Goal: Complete application form: Complete application form

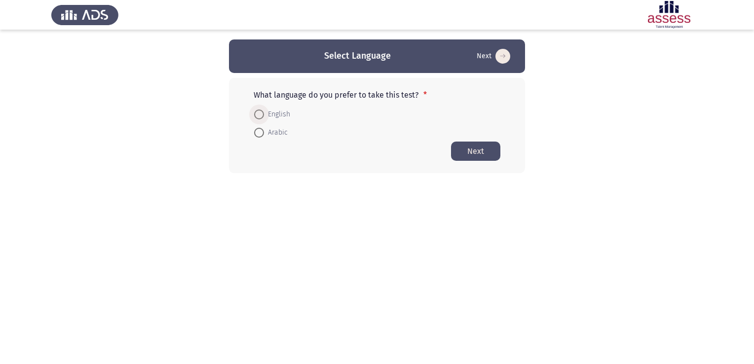
click at [256, 111] on span at bounding box center [259, 114] width 10 height 10
click at [256, 111] on input "English" at bounding box center [259, 114] width 10 height 10
radio input "true"
click at [471, 146] on button "Next" at bounding box center [475, 150] width 49 height 19
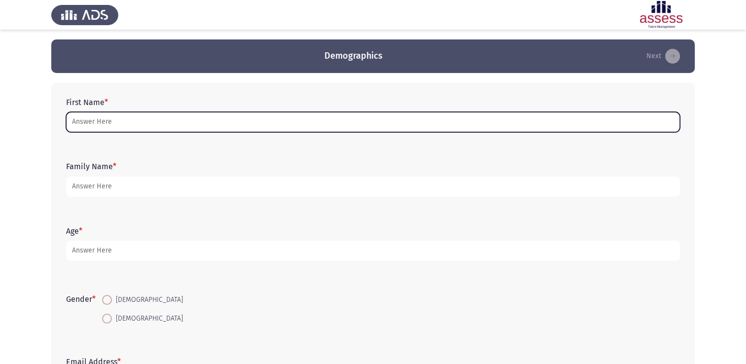
click at [153, 122] on input "First Name *" at bounding box center [373, 122] width 614 height 20
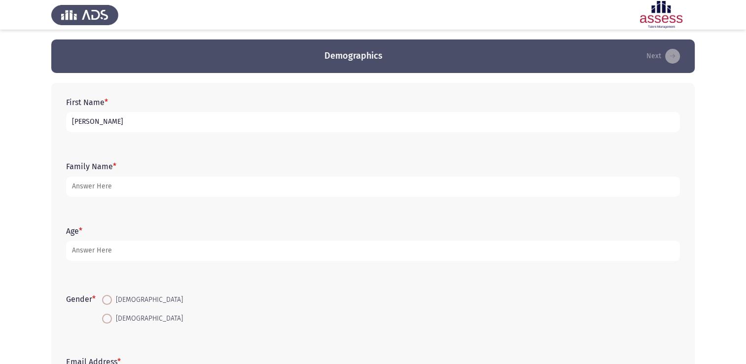
type input "[PERSON_NAME]"
type input "Brown"
type input "49"
click at [109, 297] on span at bounding box center [107, 300] width 10 height 10
click at [109, 297] on input "[DEMOGRAPHIC_DATA]" at bounding box center [107, 300] width 10 height 10
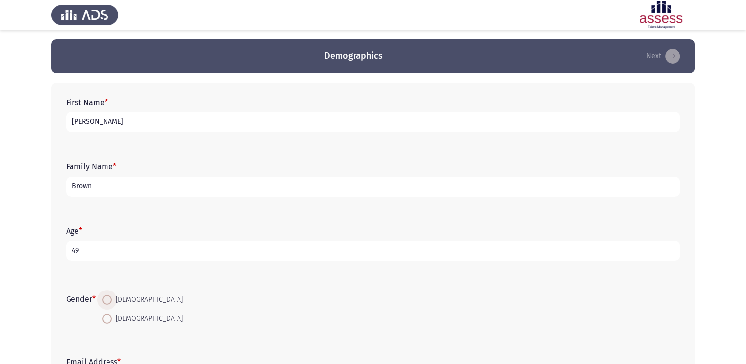
radio input "true"
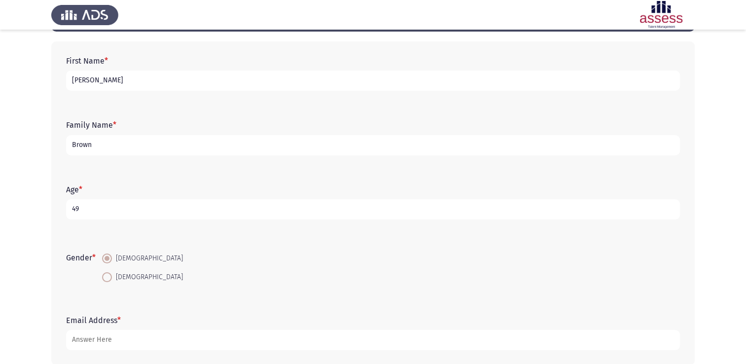
scroll to position [91, 0]
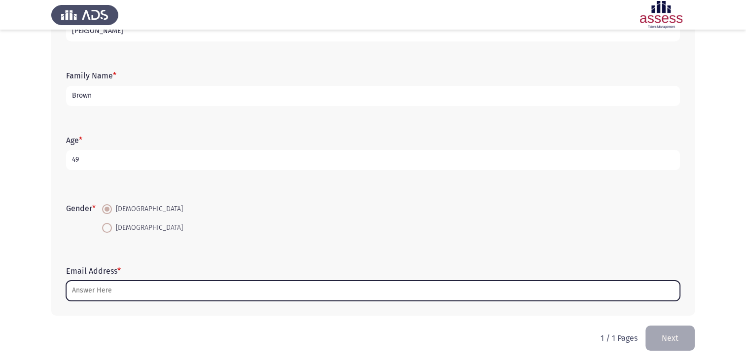
click at [135, 289] on input "Email Address *" at bounding box center [373, 291] width 614 height 20
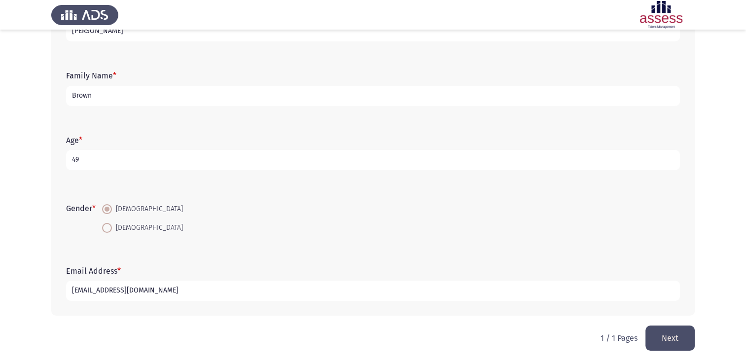
type input "mattbrownconsultancy@gmail.com"
click at [671, 333] on button "Next" at bounding box center [670, 337] width 49 height 25
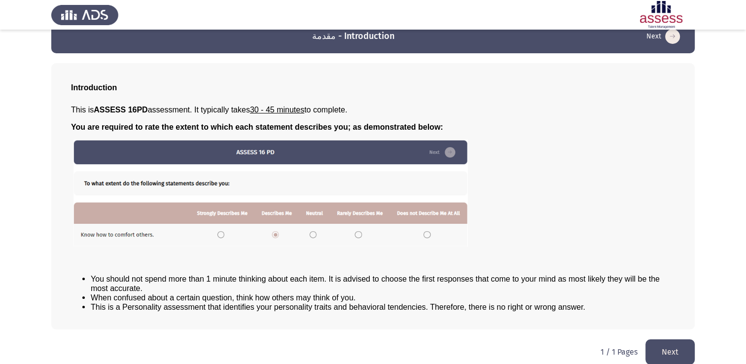
scroll to position [30, 0]
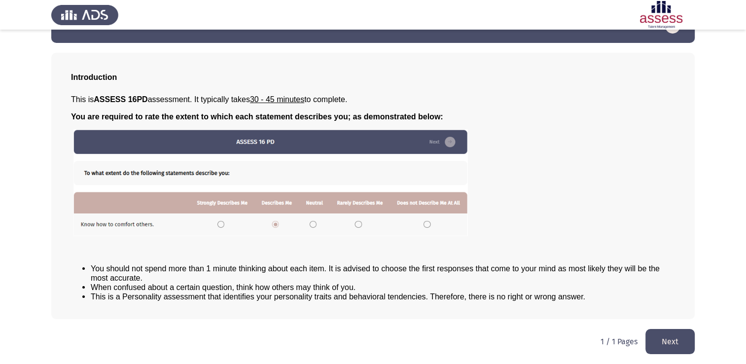
click at [669, 339] on button "Next" at bounding box center [670, 341] width 49 height 25
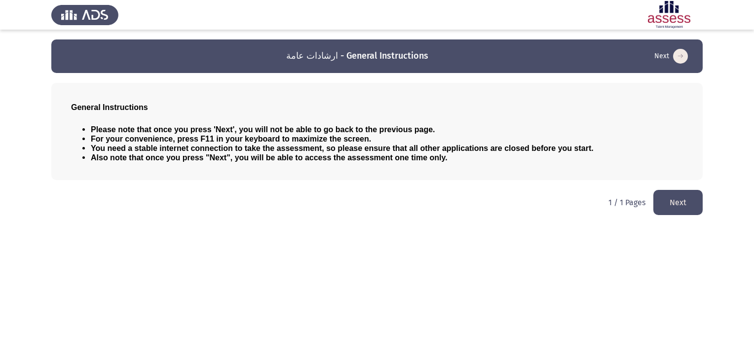
click at [679, 202] on button "Next" at bounding box center [677, 202] width 49 height 25
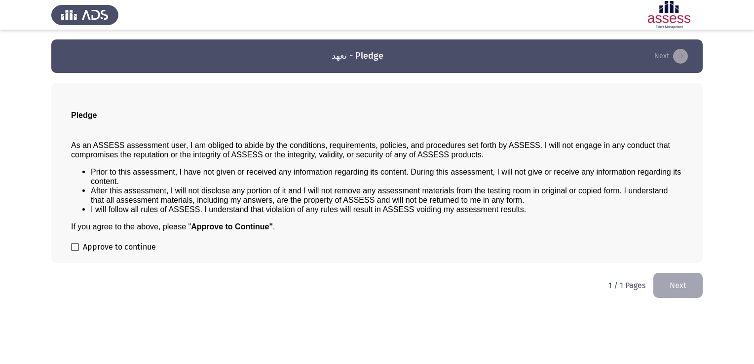
click at [72, 248] on span at bounding box center [75, 247] width 8 height 8
click at [74, 251] on input "Approve to continue" at bounding box center [74, 251] width 0 height 0
checkbox input "true"
click at [679, 287] on button "Next" at bounding box center [677, 285] width 49 height 25
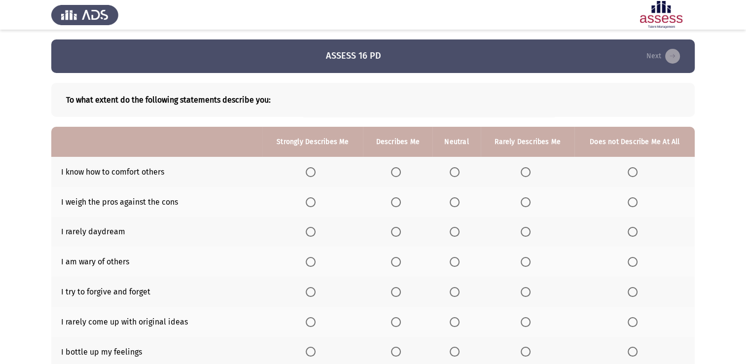
scroll to position [49, 0]
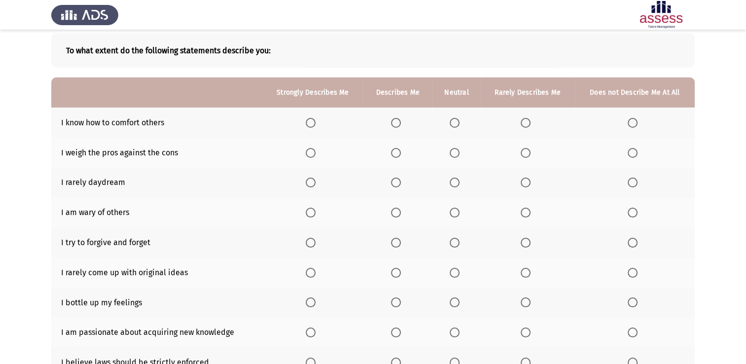
click at [396, 125] on span "Select an option" at bounding box center [396, 123] width 10 height 10
click at [396, 125] on input "Select an option" at bounding box center [396, 123] width 10 height 10
click at [397, 153] on span "Select an option" at bounding box center [396, 153] width 10 height 10
click at [397, 153] on input "Select an option" at bounding box center [396, 153] width 10 height 10
click at [525, 182] on span "Select an option" at bounding box center [526, 183] width 10 height 10
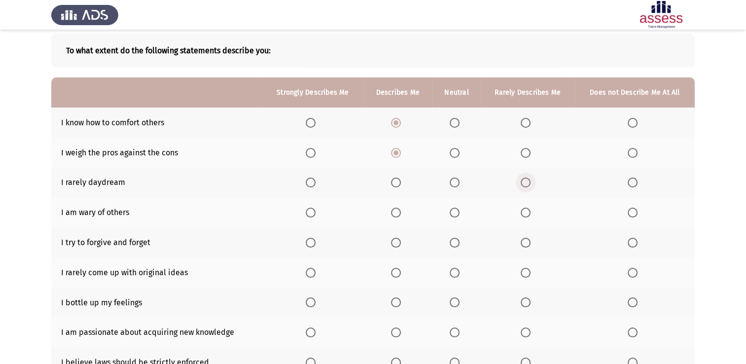
click at [525, 182] on input "Select an option" at bounding box center [526, 183] width 10 height 10
click at [396, 214] on span "Select an option" at bounding box center [396, 213] width 10 height 10
click at [396, 214] on input "Select an option" at bounding box center [396, 213] width 10 height 10
click at [396, 242] on span "Select an option" at bounding box center [396, 243] width 10 height 10
click at [396, 242] on input "Select an option" at bounding box center [396, 243] width 10 height 10
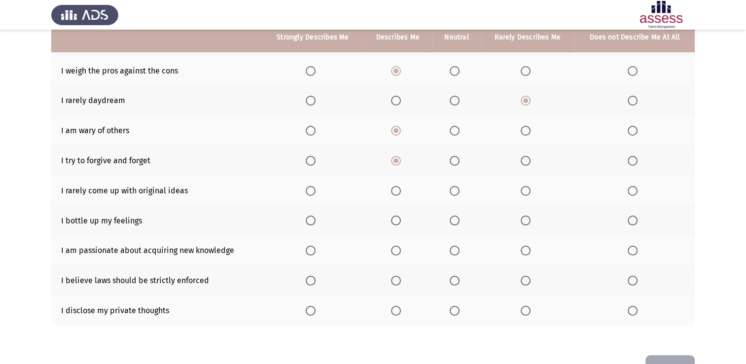
scroll to position [148, 0]
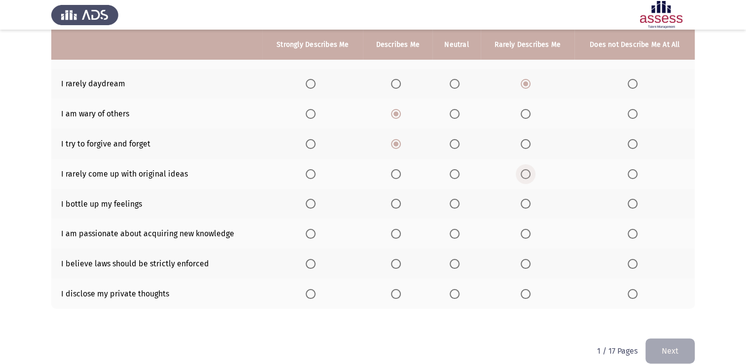
click at [526, 174] on span "Select an option" at bounding box center [526, 174] width 10 height 10
click at [526, 174] on input "Select an option" at bounding box center [526, 174] width 10 height 10
click at [525, 205] on span "Select an option" at bounding box center [526, 204] width 10 height 10
click at [525, 205] on input "Select an option" at bounding box center [526, 204] width 10 height 10
click at [397, 234] on span "Select an option" at bounding box center [396, 234] width 10 height 10
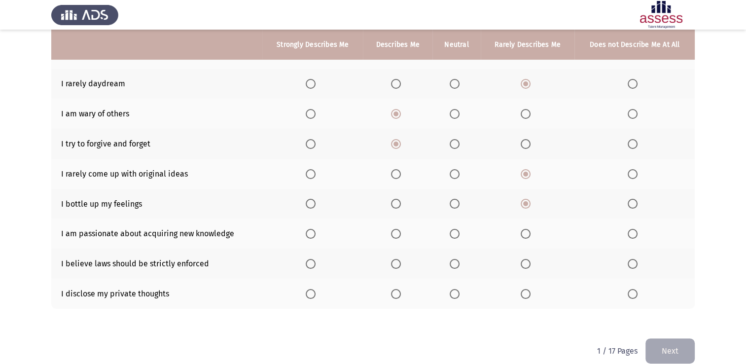
click at [397, 234] on input "Select an option" at bounding box center [396, 234] width 10 height 10
click at [525, 267] on span "Select an option" at bounding box center [526, 264] width 10 height 10
click at [525, 267] on input "Select an option" at bounding box center [526, 264] width 10 height 10
click at [525, 293] on span "Select an option" at bounding box center [526, 294] width 10 height 10
click at [525, 293] on input "Select an option" at bounding box center [526, 294] width 10 height 10
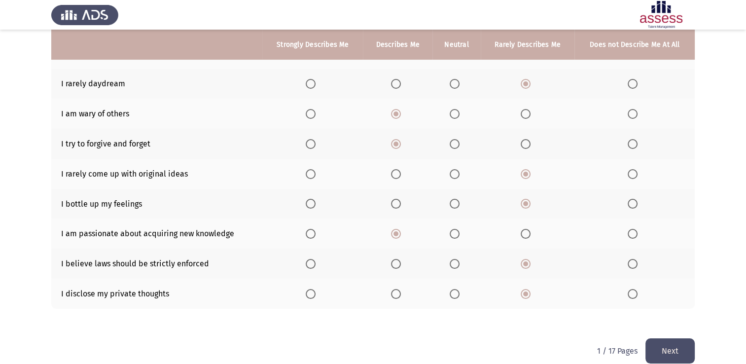
click at [450, 291] on span "Select an option" at bounding box center [455, 294] width 10 height 10
click at [450, 291] on input "Select an option" at bounding box center [455, 294] width 10 height 10
click at [669, 348] on button "Next" at bounding box center [670, 350] width 49 height 25
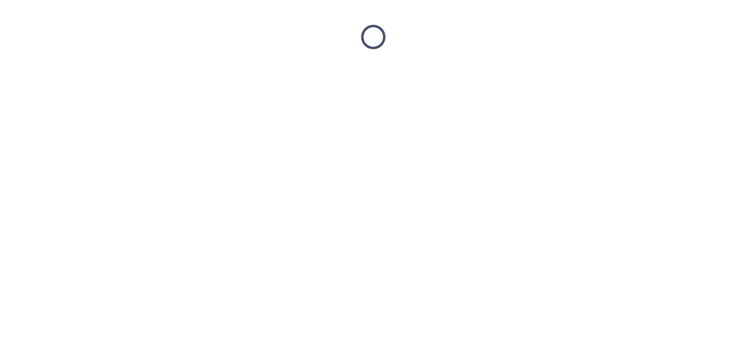
scroll to position [0, 0]
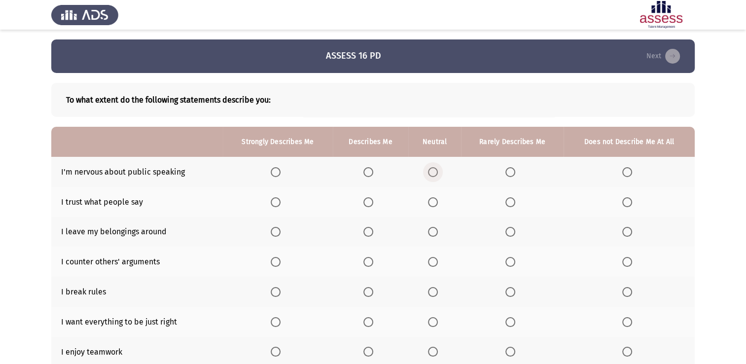
click at [432, 171] on span "Select an option" at bounding box center [433, 172] width 10 height 10
click at [432, 171] on input "Select an option" at bounding box center [433, 172] width 10 height 10
click at [432, 202] on span "Select an option" at bounding box center [433, 202] width 10 height 10
click at [432, 202] on input "Select an option" at bounding box center [433, 202] width 10 height 10
click at [510, 231] on span "Select an option" at bounding box center [510, 232] width 10 height 10
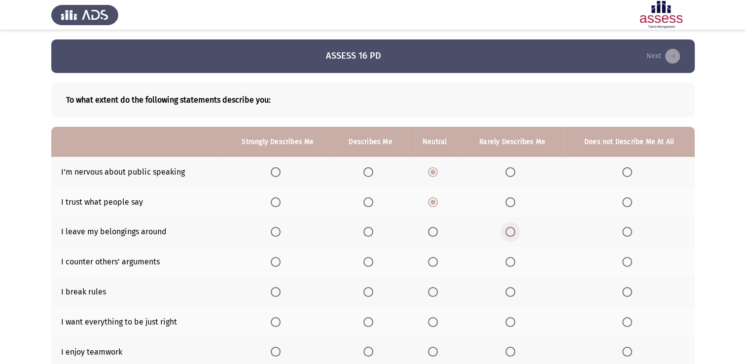
click at [510, 231] on input "Select an option" at bounding box center [510, 232] width 10 height 10
click at [370, 263] on span "Select an option" at bounding box center [368, 262] width 10 height 10
click at [370, 263] on input "Select an option" at bounding box center [368, 262] width 10 height 10
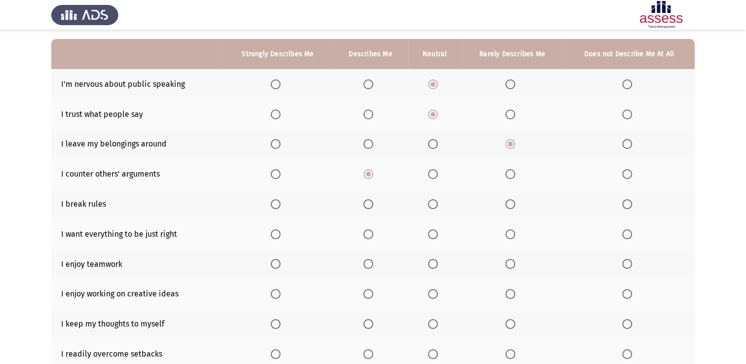
scroll to position [99, 0]
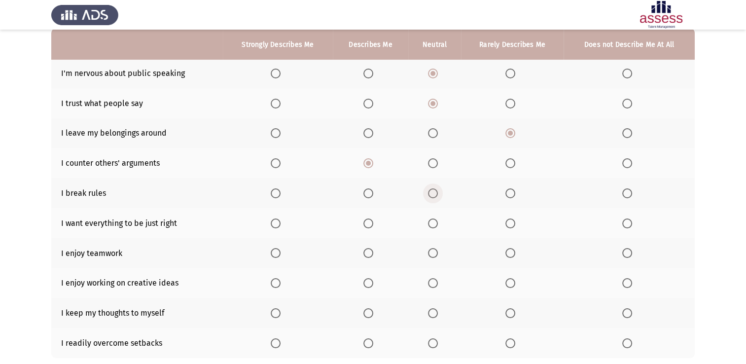
click at [432, 193] on span "Select an option" at bounding box center [433, 193] width 10 height 10
click at [432, 193] on input "Select an option" at bounding box center [433, 193] width 10 height 10
click at [432, 223] on span "Select an option" at bounding box center [433, 223] width 10 height 10
click at [432, 223] on input "Select an option" at bounding box center [433, 223] width 10 height 10
click at [275, 253] on span "Select an option" at bounding box center [276, 253] width 10 height 10
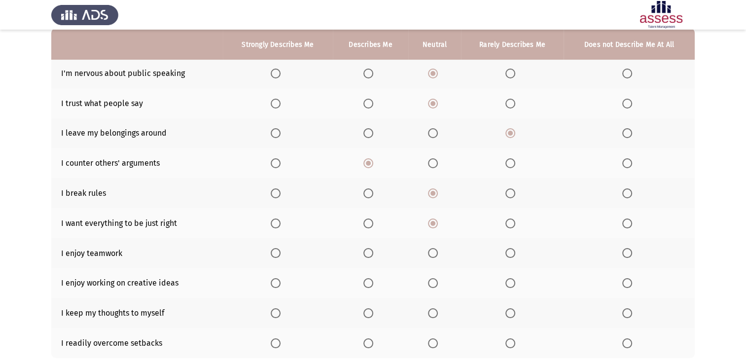
click at [275, 253] on input "Select an option" at bounding box center [276, 253] width 10 height 10
click at [369, 282] on span "Select an option" at bounding box center [368, 283] width 10 height 10
click at [369, 282] on input "Select an option" at bounding box center [368, 283] width 10 height 10
click at [511, 314] on span "Select an option" at bounding box center [510, 313] width 10 height 10
click at [511, 314] on input "Select an option" at bounding box center [510, 313] width 10 height 10
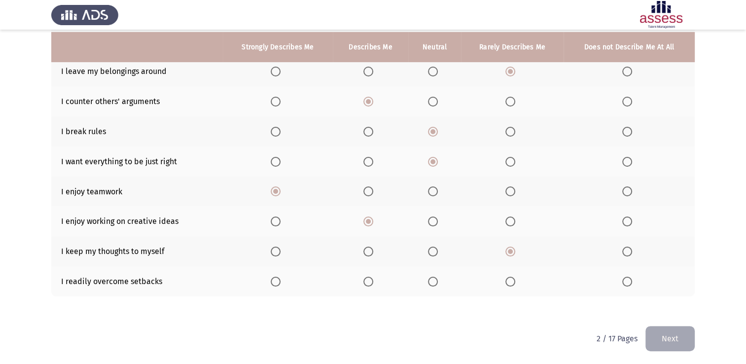
scroll to position [162, 0]
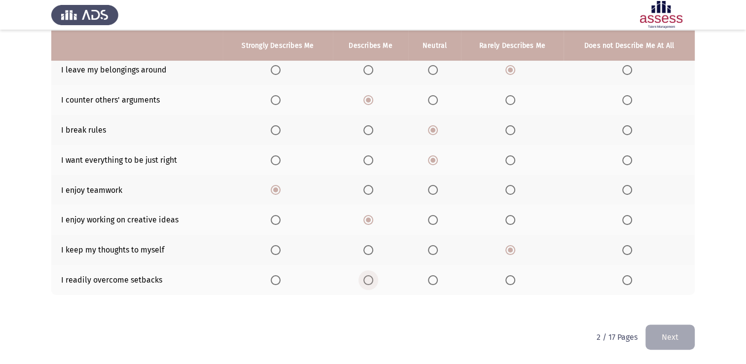
click at [369, 281] on span "Select an option" at bounding box center [368, 280] width 10 height 10
click at [369, 281] on input "Select an option" at bounding box center [368, 280] width 10 height 10
click at [671, 337] on button "Next" at bounding box center [670, 336] width 49 height 25
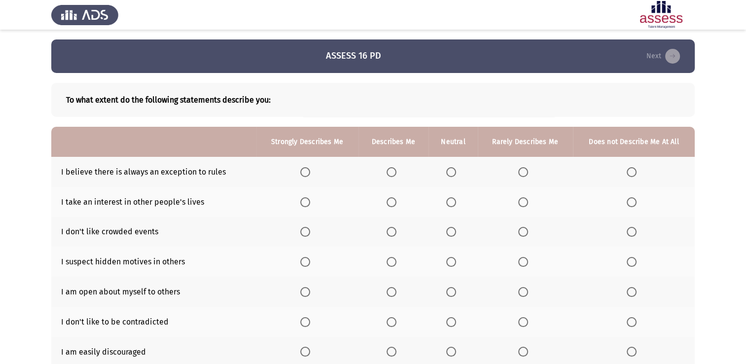
click at [450, 171] on span "Select an option" at bounding box center [451, 172] width 10 height 10
click at [450, 171] on input "Select an option" at bounding box center [451, 172] width 10 height 10
click at [392, 202] on span "Select an option" at bounding box center [392, 202] width 0 height 0
click at [392, 202] on input "Select an option" at bounding box center [392, 202] width 10 height 10
click at [524, 232] on span "Select an option" at bounding box center [523, 232] width 10 height 10
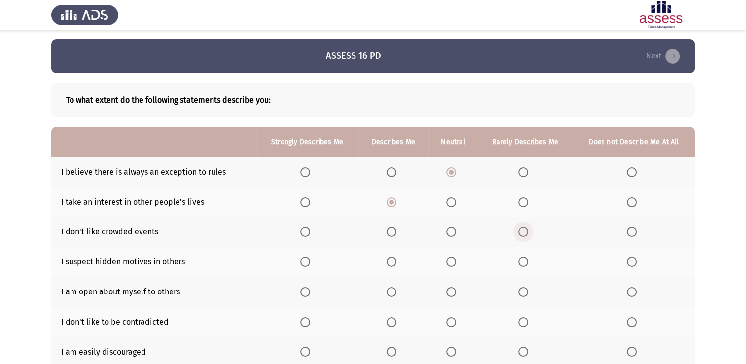
click at [524, 232] on input "Select an option" at bounding box center [523, 232] width 10 height 10
click at [452, 261] on span "Select an option" at bounding box center [451, 262] width 10 height 10
click at [452, 261] on input "Select an option" at bounding box center [451, 262] width 10 height 10
click at [451, 290] on span "Select an option" at bounding box center [451, 292] width 10 height 10
click at [451, 290] on input "Select an option" at bounding box center [451, 292] width 10 height 10
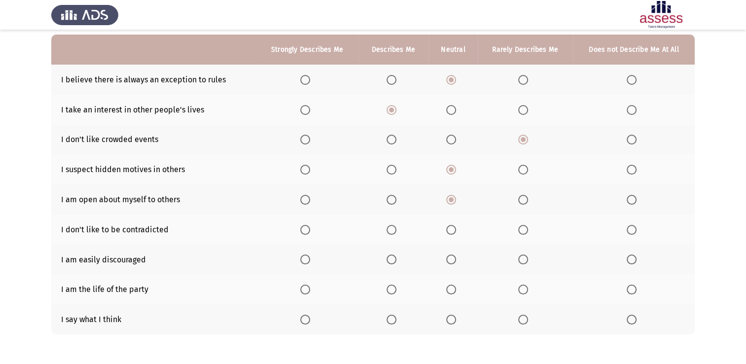
scroll to position [99, 0]
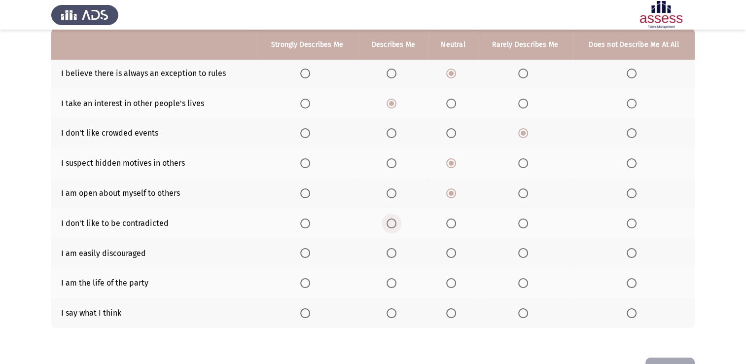
click at [393, 224] on span "Select an option" at bounding box center [392, 223] width 10 height 10
click at [393, 224] on input "Select an option" at bounding box center [392, 223] width 10 height 10
click at [523, 252] on span "Select an option" at bounding box center [523, 253] width 10 height 10
click at [523, 252] on input "Select an option" at bounding box center [523, 253] width 10 height 10
click at [451, 283] on span "Select an option" at bounding box center [451, 283] width 10 height 10
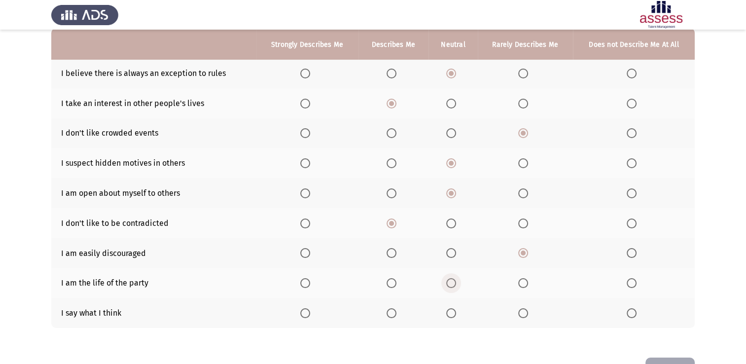
click at [451, 283] on input "Select an option" at bounding box center [451, 283] width 10 height 10
click at [453, 313] on span "Select an option" at bounding box center [451, 313] width 10 height 10
click at [453, 313] on input "Select an option" at bounding box center [451, 313] width 10 height 10
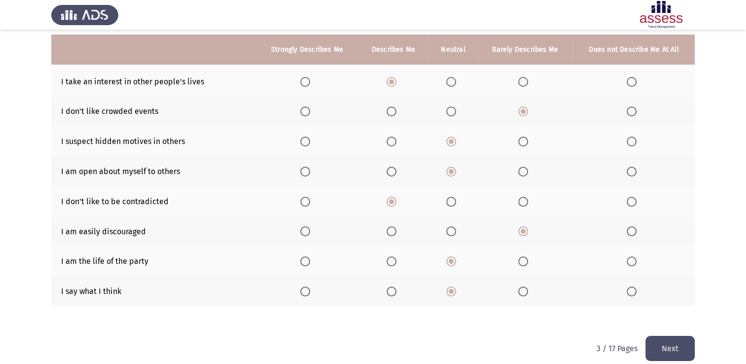
scroll to position [132, 0]
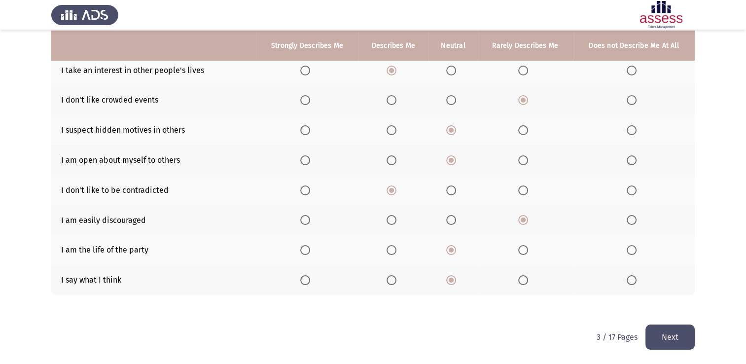
click at [672, 336] on button "Next" at bounding box center [670, 336] width 49 height 25
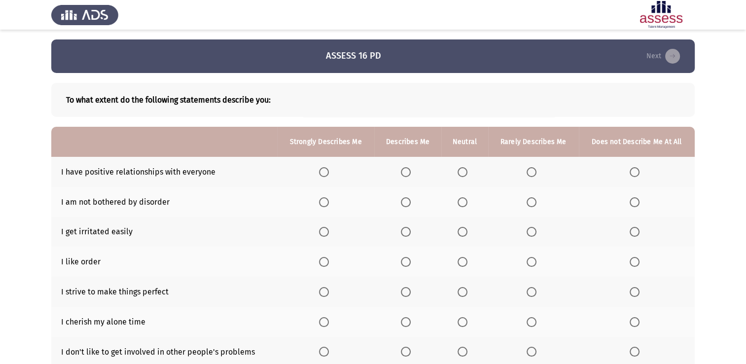
click at [462, 172] on span "Select an option" at bounding box center [463, 172] width 10 height 10
click at [462, 172] on input "Select an option" at bounding box center [463, 172] width 10 height 10
click at [465, 202] on span "Select an option" at bounding box center [463, 202] width 10 height 10
click at [465, 202] on input "Select an option" at bounding box center [463, 202] width 10 height 10
click at [531, 230] on span "Select an option" at bounding box center [532, 232] width 10 height 10
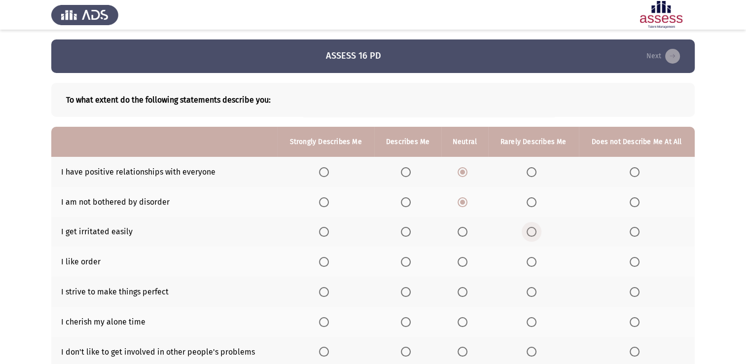
click at [531, 230] on input "Select an option" at bounding box center [532, 232] width 10 height 10
click at [459, 257] on span "Select an option" at bounding box center [463, 262] width 10 height 10
click at [459, 257] on input "Select an option" at bounding box center [463, 262] width 10 height 10
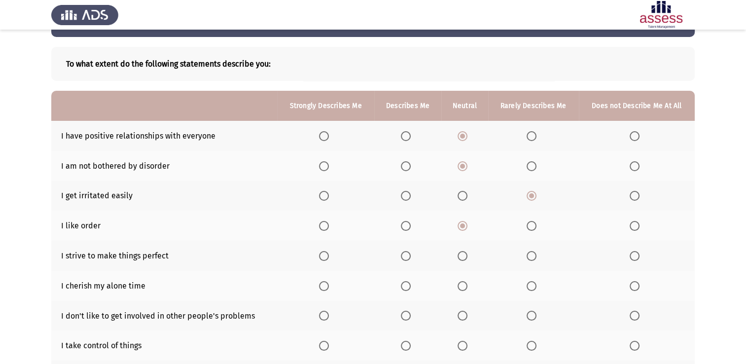
scroll to position [99, 0]
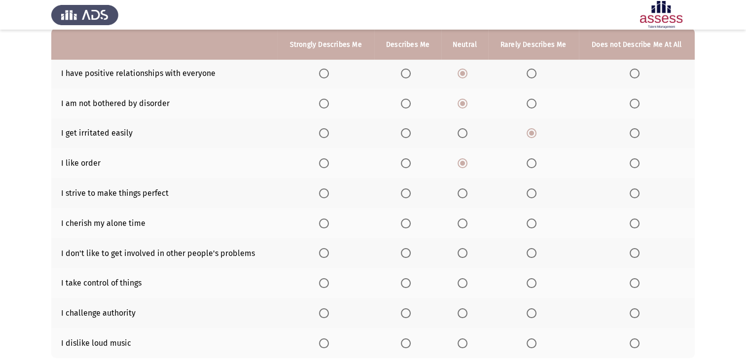
click at [461, 194] on span "Select an option" at bounding box center [463, 193] width 10 height 10
click at [461, 194] on input "Select an option" at bounding box center [463, 193] width 10 height 10
click at [462, 223] on span "Select an option" at bounding box center [463, 223] width 10 height 10
click at [462, 223] on input "Select an option" at bounding box center [463, 223] width 10 height 10
click at [532, 256] on span "Select an option" at bounding box center [532, 253] width 10 height 10
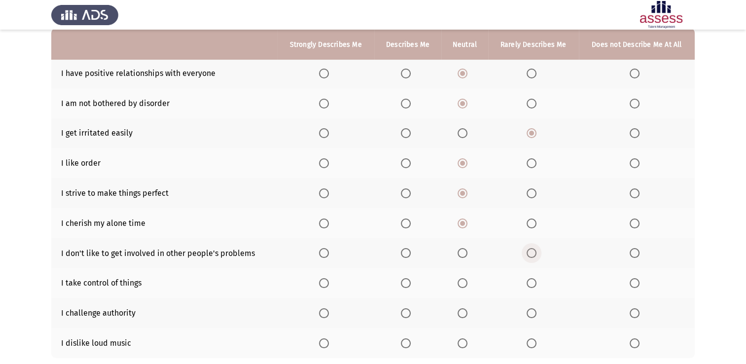
click at [532, 256] on input "Select an option" at bounding box center [532, 253] width 10 height 10
click at [404, 284] on span "Select an option" at bounding box center [406, 283] width 10 height 10
click at [404, 284] on input "Select an option" at bounding box center [406, 283] width 10 height 10
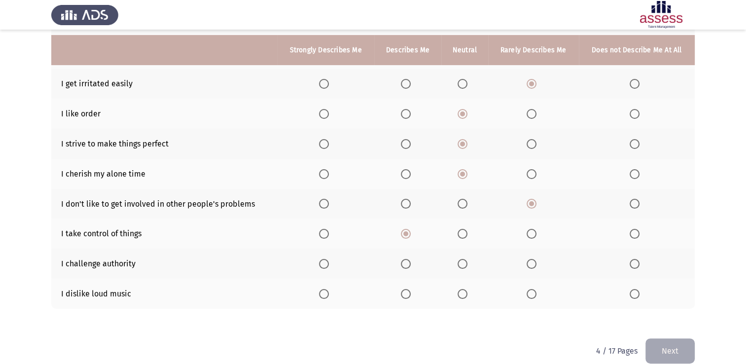
scroll to position [162, 0]
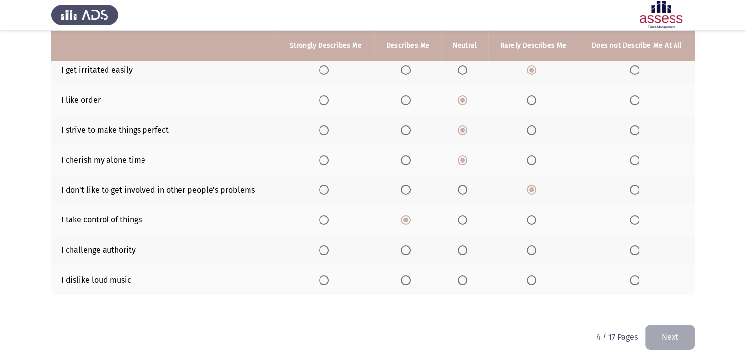
click at [404, 248] on span "Select an option" at bounding box center [406, 250] width 10 height 10
click at [404, 248] on input "Select an option" at bounding box center [406, 250] width 10 height 10
click at [404, 277] on span "Select an option" at bounding box center [406, 280] width 10 height 10
click at [404, 277] on input "Select an option" at bounding box center [406, 280] width 10 height 10
click at [671, 336] on button "Next" at bounding box center [670, 336] width 49 height 25
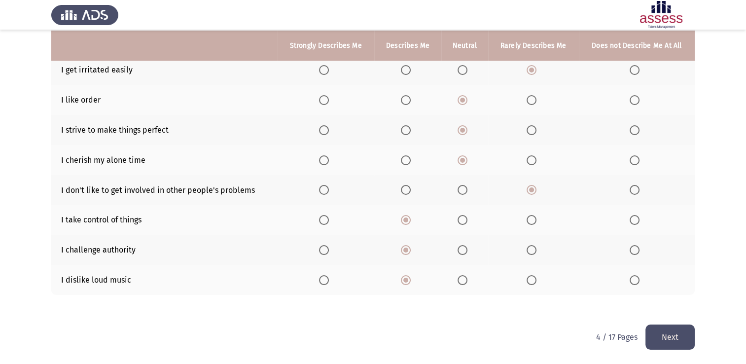
scroll to position [0, 0]
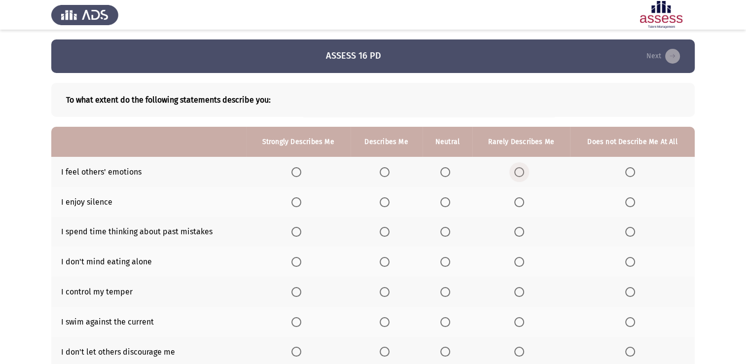
click at [519, 172] on span "Select an option" at bounding box center [519, 172] width 10 height 10
click at [519, 172] on input "Select an option" at bounding box center [519, 172] width 10 height 10
click at [444, 204] on span "Select an option" at bounding box center [445, 202] width 10 height 10
click at [444, 204] on input "Select an option" at bounding box center [445, 202] width 10 height 10
click at [518, 232] on span "Select an option" at bounding box center [519, 232] width 10 height 10
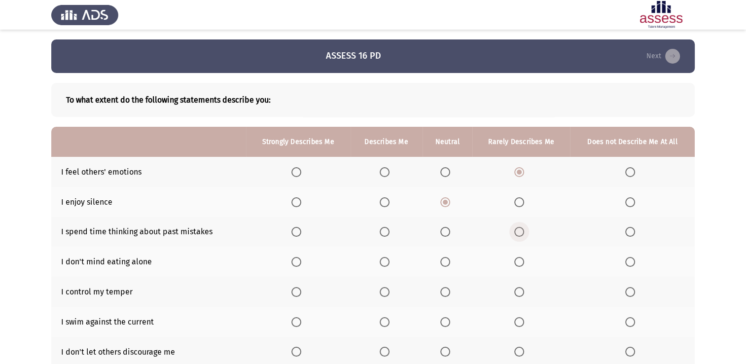
click at [518, 232] on input "Select an option" at bounding box center [519, 232] width 10 height 10
click at [444, 261] on span "Select an option" at bounding box center [445, 262] width 10 height 10
click at [444, 261] on input "Select an option" at bounding box center [445, 262] width 10 height 10
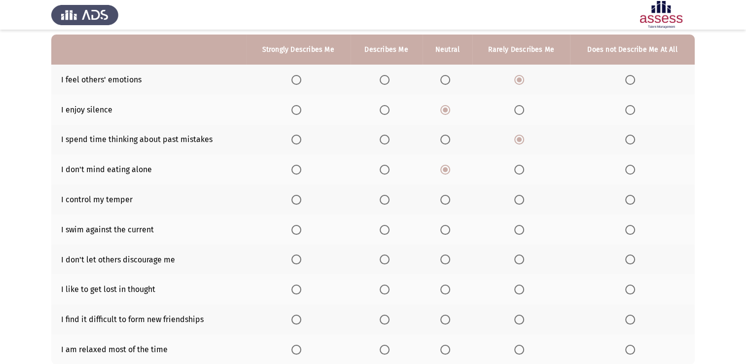
scroll to position [99, 0]
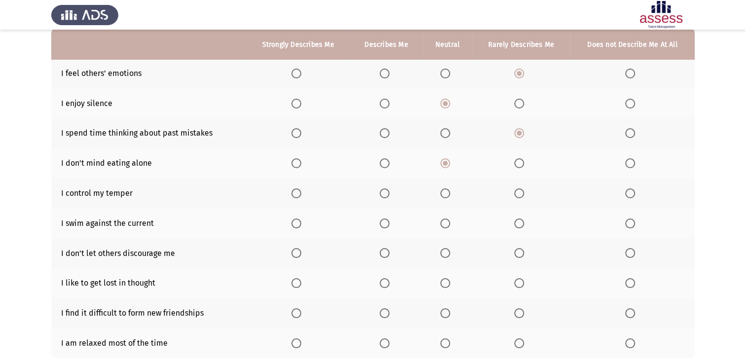
click at [382, 192] on span "Select an option" at bounding box center [385, 193] width 10 height 10
click at [382, 192] on input "Select an option" at bounding box center [385, 193] width 10 height 10
click at [446, 224] on span "Select an option" at bounding box center [445, 223] width 10 height 10
click at [446, 224] on input "Select an option" at bounding box center [445, 223] width 10 height 10
click at [384, 255] on span "Select an option" at bounding box center [385, 253] width 10 height 10
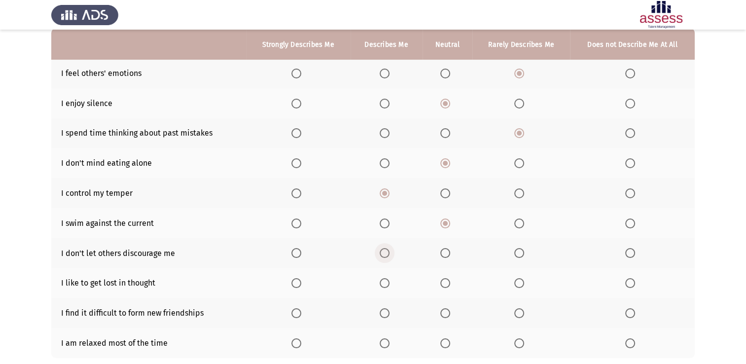
click at [384, 255] on input "Select an option" at bounding box center [385, 253] width 10 height 10
click at [519, 285] on span "Select an option" at bounding box center [519, 283] width 10 height 10
click at [519, 285] on input "Select an option" at bounding box center [519, 283] width 10 height 10
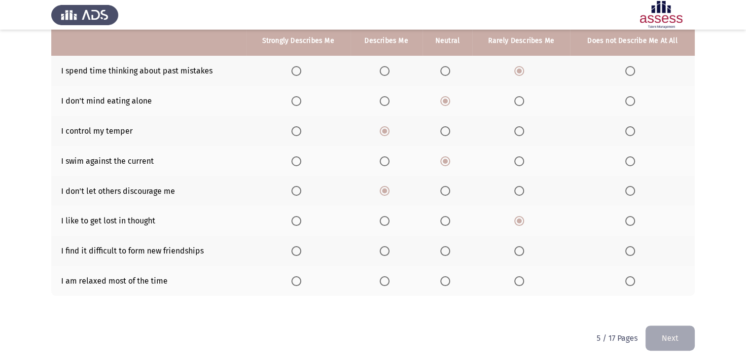
scroll to position [162, 0]
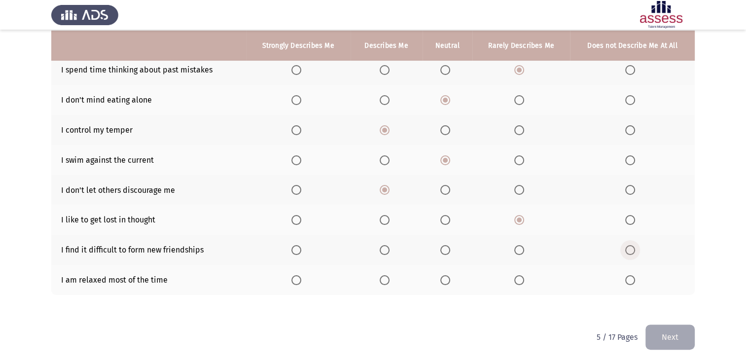
click at [629, 250] on span "Select an option" at bounding box center [630, 250] width 10 height 10
click at [629, 250] on input "Select an option" at bounding box center [630, 250] width 10 height 10
click at [385, 280] on span "Select an option" at bounding box center [385, 280] width 0 height 0
click at [385, 280] on input "Select an option" at bounding box center [385, 280] width 10 height 10
click at [673, 338] on button "Next" at bounding box center [670, 336] width 49 height 25
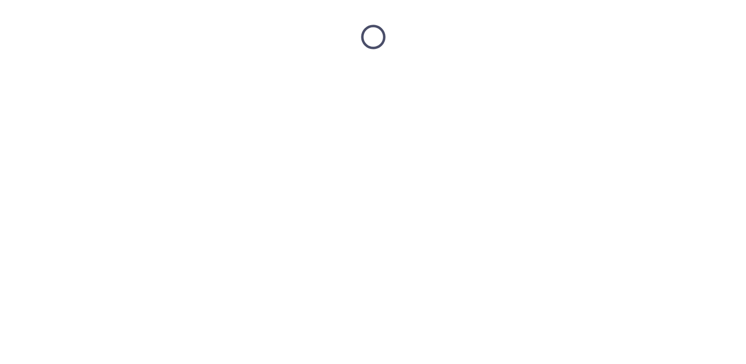
scroll to position [0, 0]
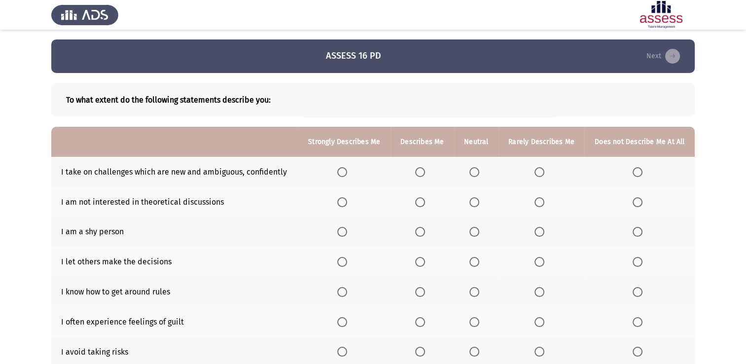
click at [419, 170] on span "Select an option" at bounding box center [420, 172] width 10 height 10
click at [419, 170] on input "Select an option" at bounding box center [420, 172] width 10 height 10
click at [470, 204] on span "Select an option" at bounding box center [474, 202] width 10 height 10
click at [470, 204] on input "Select an option" at bounding box center [474, 202] width 10 height 10
click at [541, 232] on span "Select an option" at bounding box center [540, 232] width 10 height 10
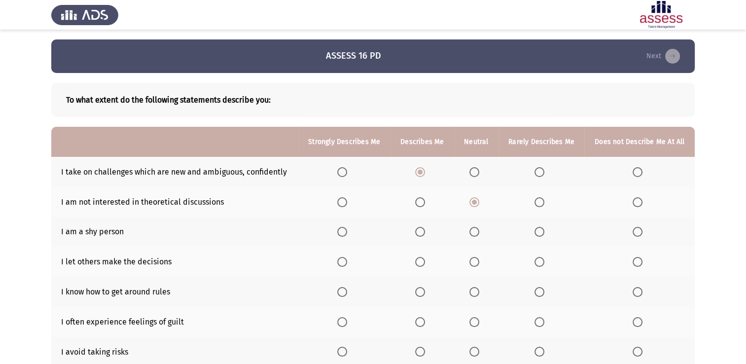
click at [541, 232] on input "Select an option" at bounding box center [540, 232] width 10 height 10
click at [477, 259] on span "Select an option" at bounding box center [474, 262] width 10 height 10
click at [477, 259] on input "Select an option" at bounding box center [474, 262] width 10 height 10
click at [473, 290] on span "Select an option" at bounding box center [474, 292] width 10 height 10
click at [473, 290] on input "Select an option" at bounding box center [474, 292] width 10 height 10
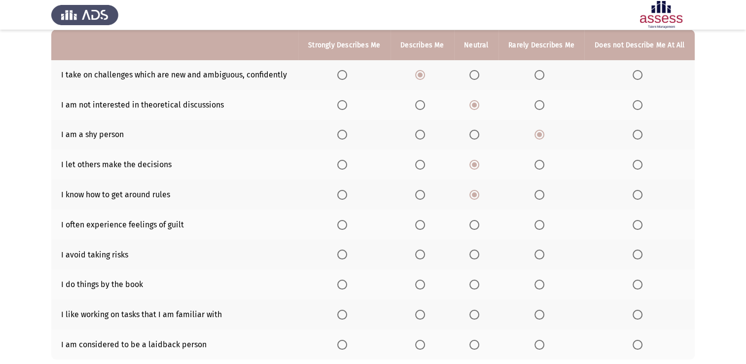
scroll to position [99, 0]
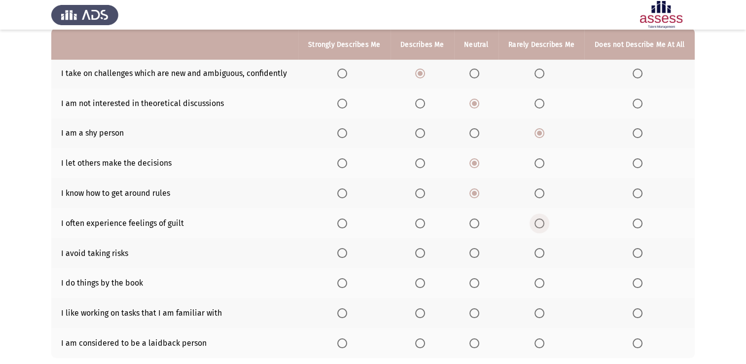
click at [539, 223] on span "Select an option" at bounding box center [540, 223] width 10 height 10
click at [539, 223] on input "Select an option" at bounding box center [540, 223] width 10 height 10
click at [536, 252] on span "Select an option" at bounding box center [540, 253] width 10 height 10
click at [536, 252] on input "Select an option" at bounding box center [540, 253] width 10 height 10
click at [474, 283] on span "Select an option" at bounding box center [474, 283] width 0 height 0
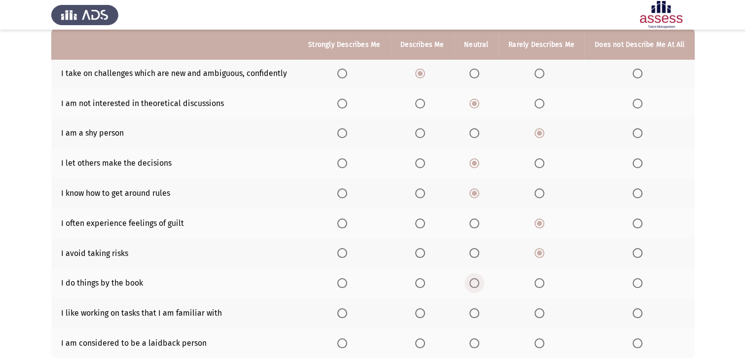
click at [475, 284] on input "Select an option" at bounding box center [474, 283] width 10 height 10
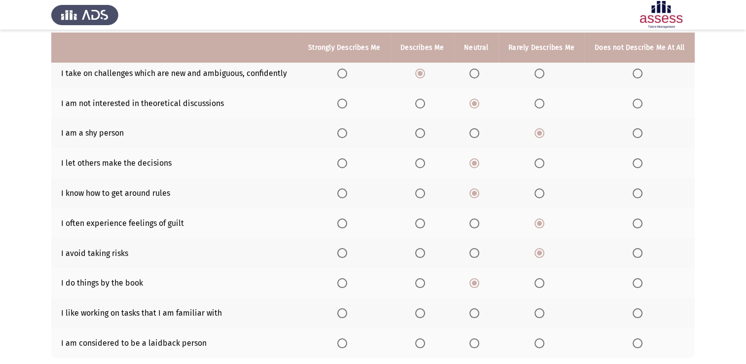
scroll to position [148, 0]
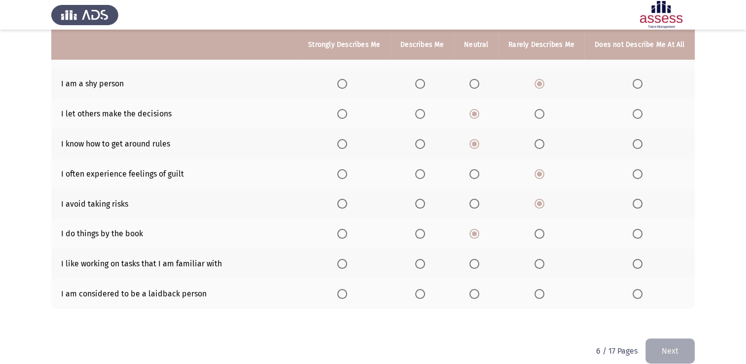
click at [476, 267] on span "Select an option" at bounding box center [474, 264] width 10 height 10
click at [476, 267] on input "Select an option" at bounding box center [474, 264] width 10 height 10
click at [422, 295] on span "Select an option" at bounding box center [420, 294] width 10 height 10
click at [422, 295] on input "Select an option" at bounding box center [420, 294] width 10 height 10
click at [670, 349] on button "Next" at bounding box center [670, 350] width 49 height 25
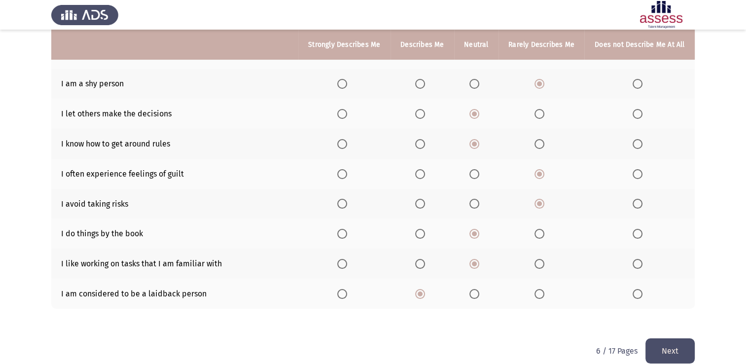
scroll to position [0, 0]
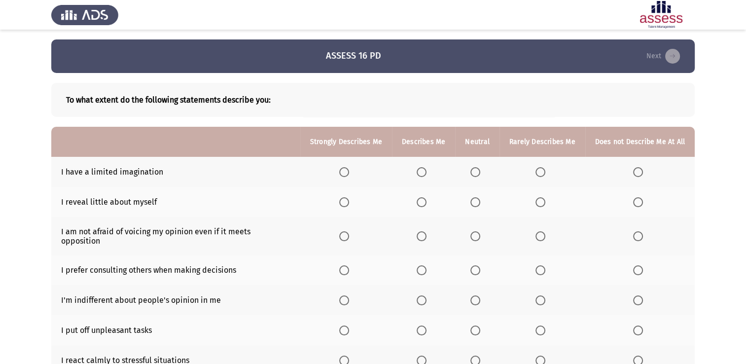
click at [541, 169] on span "Select an option" at bounding box center [541, 172] width 10 height 10
click at [541, 169] on input "Select an option" at bounding box center [541, 172] width 10 height 10
click at [474, 200] on span "Select an option" at bounding box center [475, 202] width 10 height 10
click at [474, 200] on input "Select an option" at bounding box center [475, 202] width 10 height 10
click at [422, 232] on span "Select an option" at bounding box center [422, 236] width 10 height 10
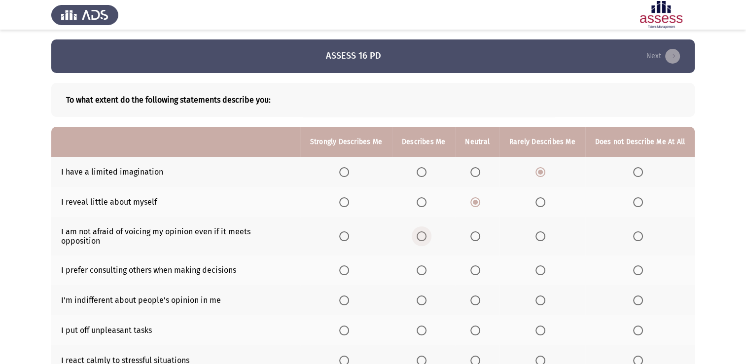
click at [422, 232] on input "Select an option" at bounding box center [422, 236] width 10 height 10
click at [424, 265] on span "Select an option" at bounding box center [422, 270] width 10 height 10
click at [424, 265] on input "Select an option" at bounding box center [422, 270] width 10 height 10
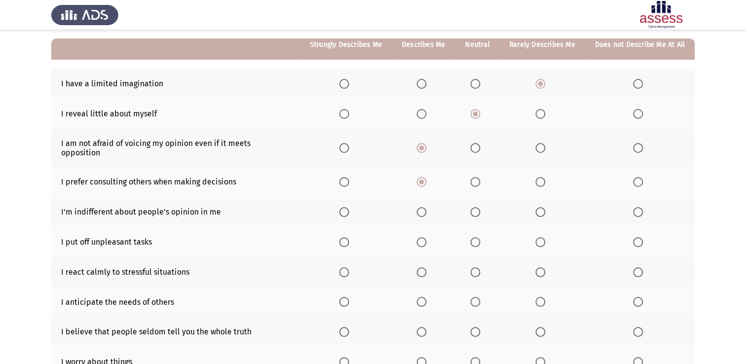
scroll to position [99, 0]
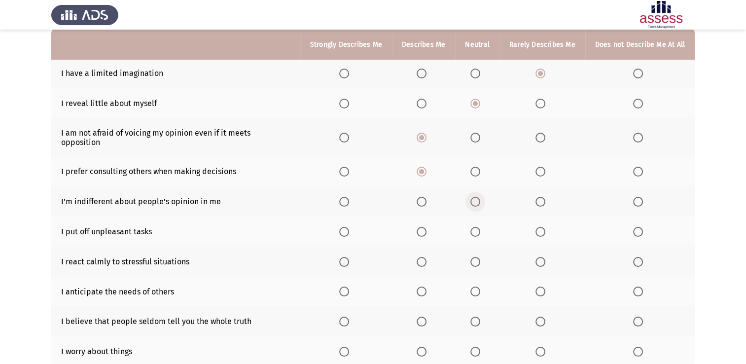
click at [475, 197] on span "Select an option" at bounding box center [475, 202] width 10 height 10
click at [475, 197] on input "Select an option" at bounding box center [475, 202] width 10 height 10
click at [541, 227] on span "Select an option" at bounding box center [541, 232] width 10 height 10
click at [541, 227] on input "Select an option" at bounding box center [541, 232] width 10 height 10
click at [422, 257] on span "Select an option" at bounding box center [422, 262] width 10 height 10
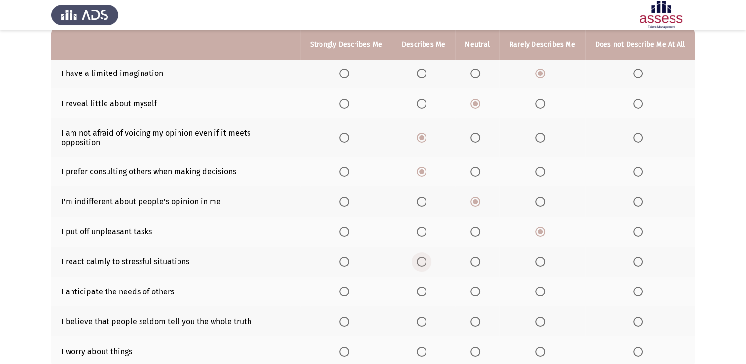
click at [422, 257] on input "Select an option" at bounding box center [422, 262] width 10 height 10
click at [423, 287] on span "Select an option" at bounding box center [422, 292] width 10 height 10
click at [423, 287] on input "Select an option" at bounding box center [422, 292] width 10 height 10
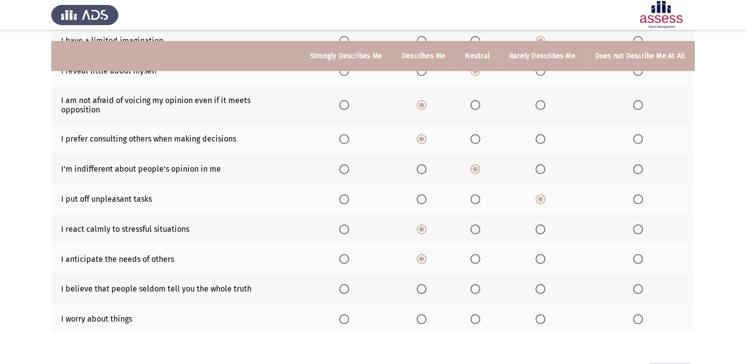
scroll to position [148, 0]
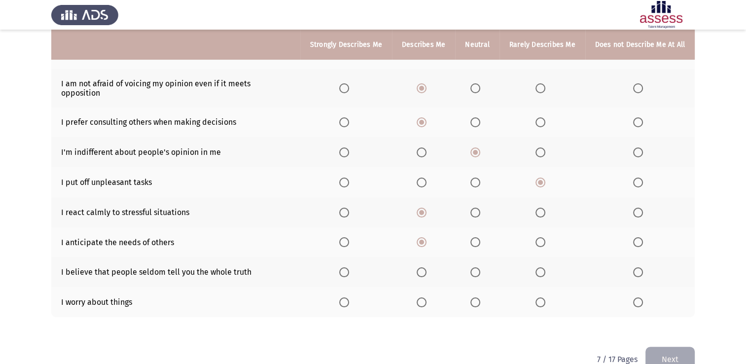
click at [475, 267] on span "Select an option" at bounding box center [475, 272] width 10 height 10
click at [475, 267] on input "Select an option" at bounding box center [475, 272] width 10 height 10
click at [542, 297] on span "Select an option" at bounding box center [541, 302] width 10 height 10
click at [542, 297] on input "Select an option" at bounding box center [541, 302] width 10 height 10
click at [674, 349] on button "Next" at bounding box center [670, 359] width 49 height 25
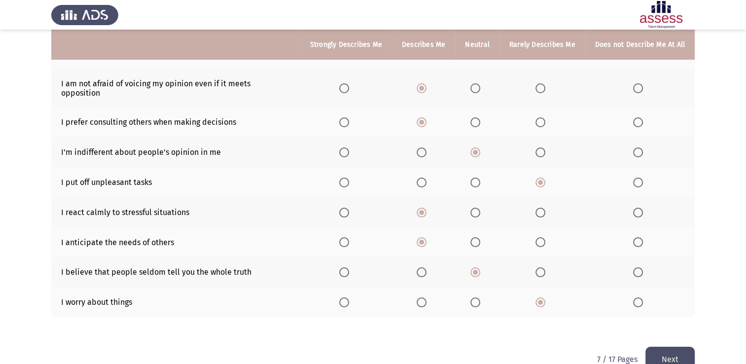
scroll to position [0, 0]
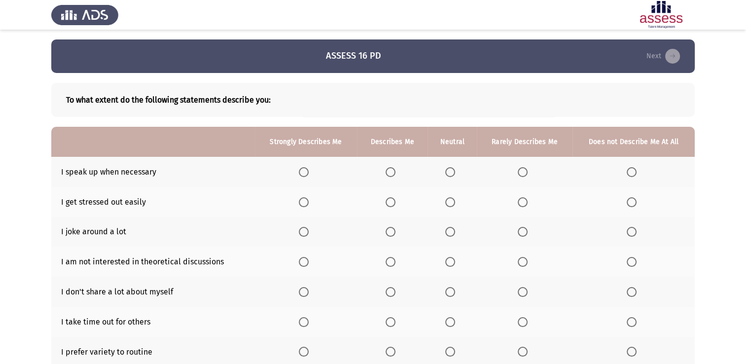
click at [392, 173] on span "Select an option" at bounding box center [391, 172] width 10 height 10
click at [392, 173] on input "Select an option" at bounding box center [391, 172] width 10 height 10
click at [633, 202] on span "Select an option" at bounding box center [632, 202] width 10 height 10
click at [633, 202] on input "Select an option" at bounding box center [632, 202] width 10 height 10
click at [450, 230] on span "Select an option" at bounding box center [450, 232] width 10 height 10
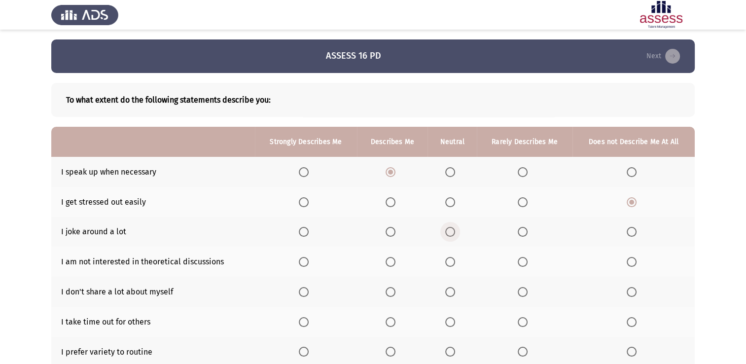
click at [450, 230] on input "Select an option" at bounding box center [450, 232] width 10 height 10
click at [450, 263] on span "Select an option" at bounding box center [450, 262] width 10 height 10
click at [450, 263] on input "Select an option" at bounding box center [450, 262] width 10 height 10
click at [452, 294] on span "Select an option" at bounding box center [450, 292] width 10 height 10
click at [452, 294] on input "Select an option" at bounding box center [450, 292] width 10 height 10
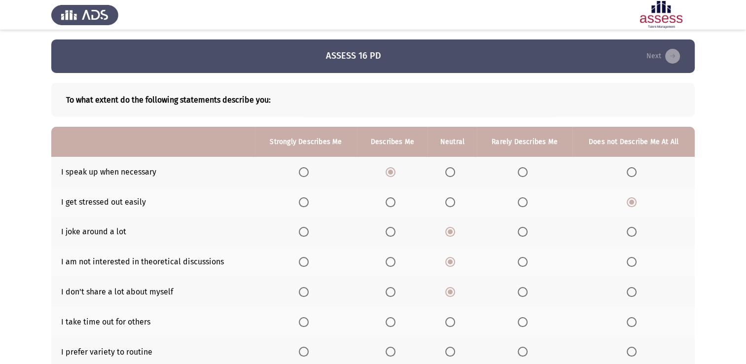
scroll to position [49, 0]
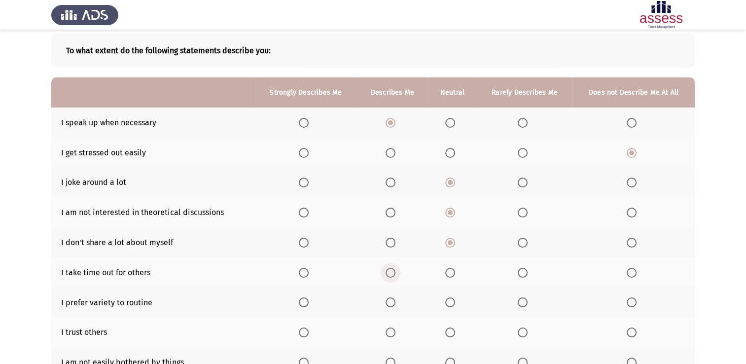
click at [392, 271] on span "Select an option" at bounding box center [391, 273] width 10 height 10
click at [392, 271] on input "Select an option" at bounding box center [391, 273] width 10 height 10
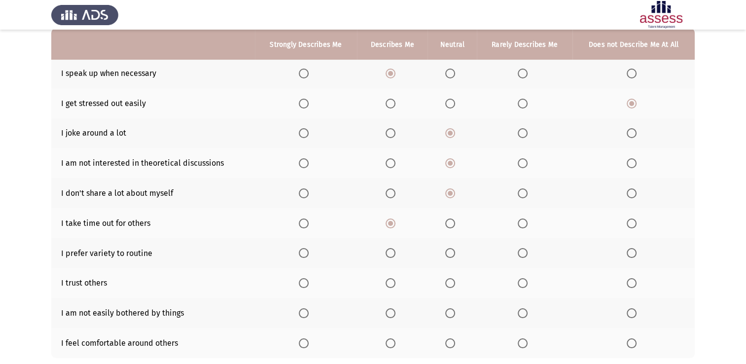
click at [389, 252] on span "Select an option" at bounding box center [391, 253] width 10 height 10
click at [389, 252] on input "Select an option" at bounding box center [391, 253] width 10 height 10
click at [392, 284] on span "Select an option" at bounding box center [391, 283] width 10 height 10
click at [392, 284] on input "Select an option" at bounding box center [391, 283] width 10 height 10
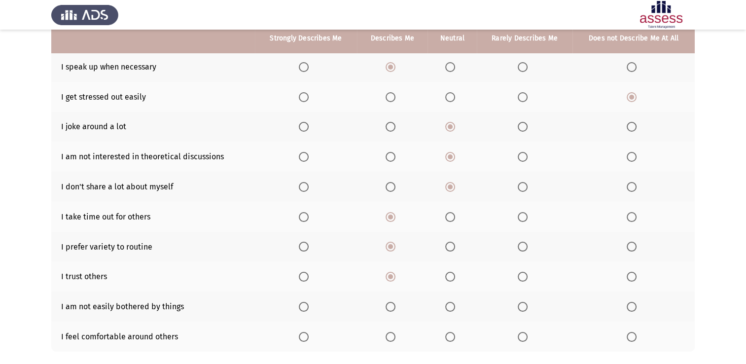
scroll to position [148, 0]
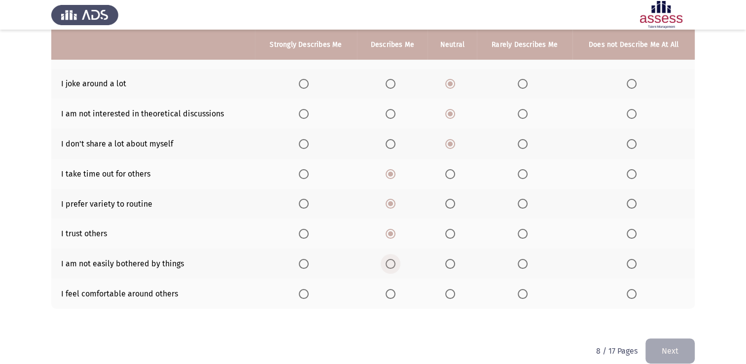
click at [391, 265] on span "Select an option" at bounding box center [391, 264] width 10 height 10
click at [391, 265] on input "Select an option" at bounding box center [391, 264] width 10 height 10
click at [391, 295] on span "Select an option" at bounding box center [391, 294] width 10 height 10
click at [391, 295] on input "Select an option" at bounding box center [391, 294] width 10 height 10
click at [668, 347] on button "Next" at bounding box center [670, 350] width 49 height 25
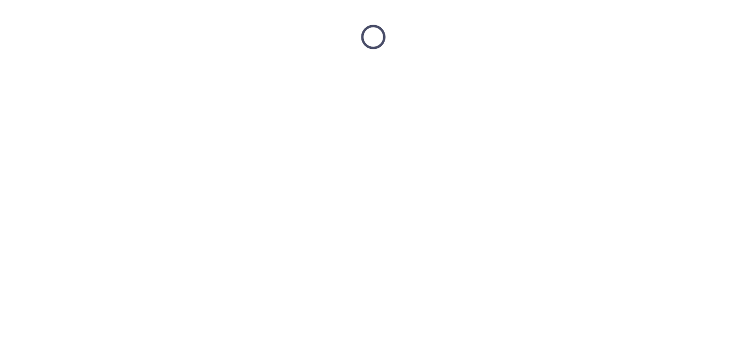
scroll to position [0, 0]
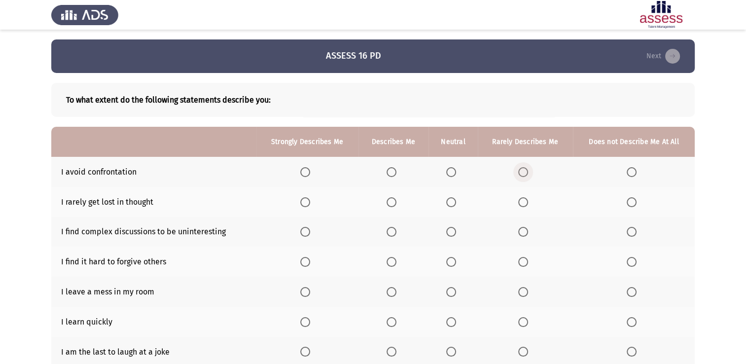
click at [523, 170] on span "Select an option" at bounding box center [523, 172] width 10 height 10
click at [523, 170] on input "Select an option" at bounding box center [523, 172] width 10 height 10
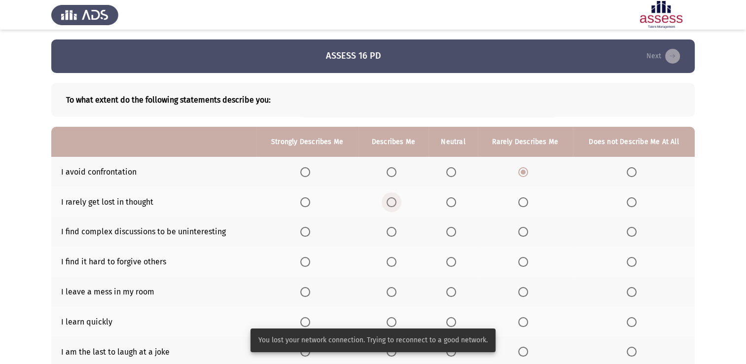
click at [392, 200] on span "Select an option" at bounding box center [392, 202] width 10 height 10
click at [392, 200] on input "Select an option" at bounding box center [392, 202] width 10 height 10
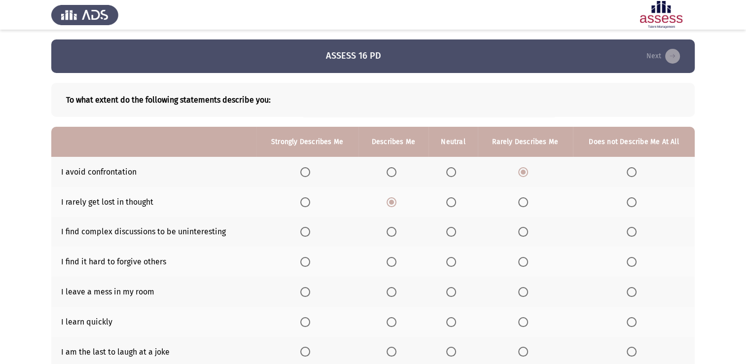
click at [452, 230] on span "Select an option" at bounding box center [451, 232] width 10 height 10
click at [452, 230] on input "Select an option" at bounding box center [451, 232] width 10 height 10
click at [523, 263] on span "Select an option" at bounding box center [523, 262] width 10 height 10
click at [523, 263] on input "Select an option" at bounding box center [523, 262] width 10 height 10
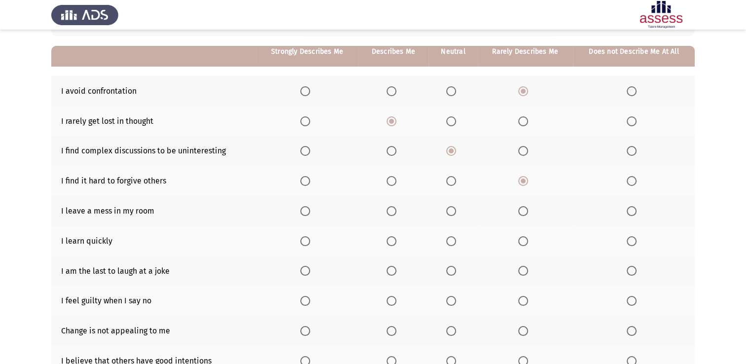
scroll to position [99, 0]
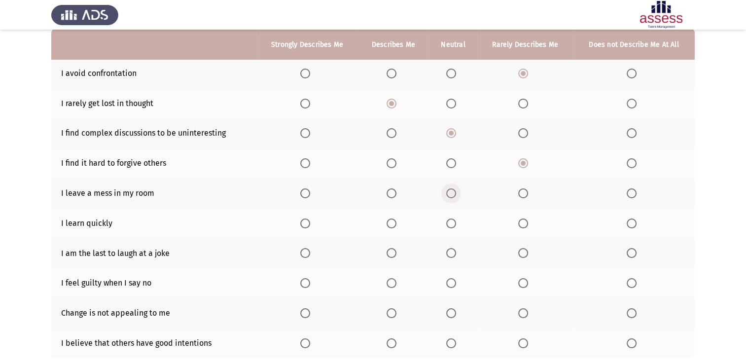
click at [449, 192] on span "Select an option" at bounding box center [451, 193] width 10 height 10
click at [449, 192] on input "Select an option" at bounding box center [451, 193] width 10 height 10
click at [394, 222] on span "Select an option" at bounding box center [392, 223] width 10 height 10
click at [394, 222] on input "Select an option" at bounding box center [392, 223] width 10 height 10
click at [523, 253] on span "Select an option" at bounding box center [523, 253] width 10 height 10
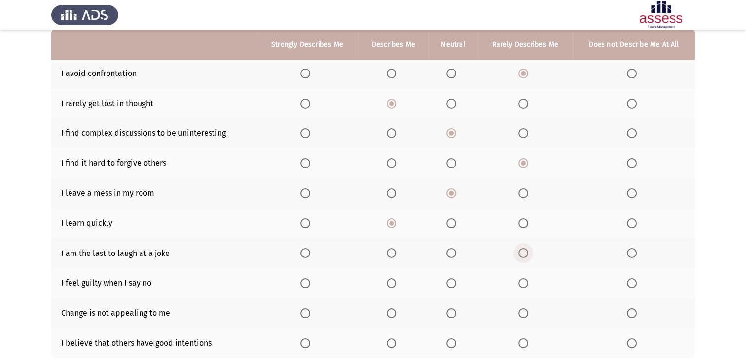
click at [523, 253] on input "Select an option" at bounding box center [523, 253] width 10 height 10
click at [523, 283] on span "Select an option" at bounding box center [523, 283] width 10 height 10
click at [523, 283] on input "Select an option" at bounding box center [523, 283] width 10 height 10
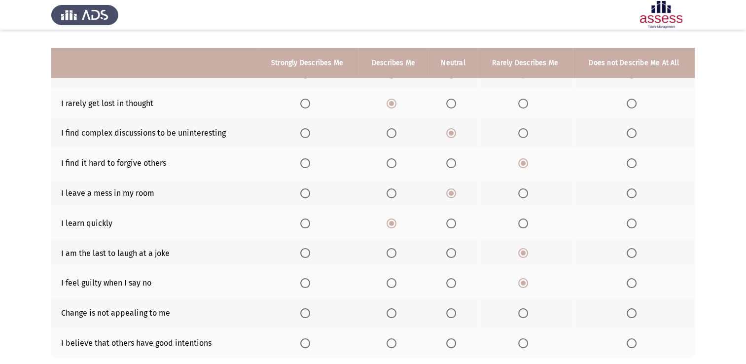
scroll to position [148, 0]
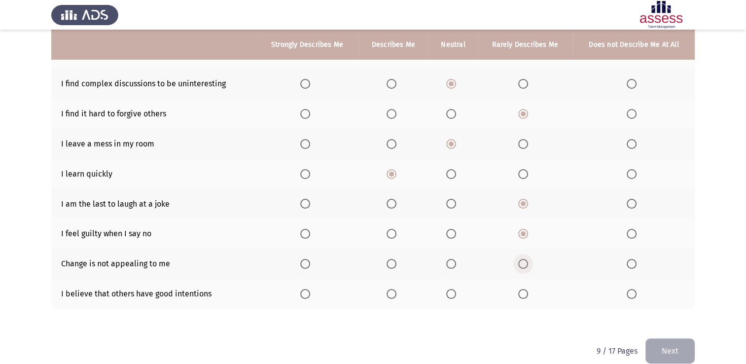
click at [524, 262] on span "Select an option" at bounding box center [523, 264] width 10 height 10
click at [524, 262] on input "Select an option" at bounding box center [523, 264] width 10 height 10
click at [451, 295] on span "Select an option" at bounding box center [451, 294] width 10 height 10
click at [451, 295] on input "Select an option" at bounding box center [451, 294] width 10 height 10
click at [679, 349] on button "Next" at bounding box center [670, 350] width 49 height 25
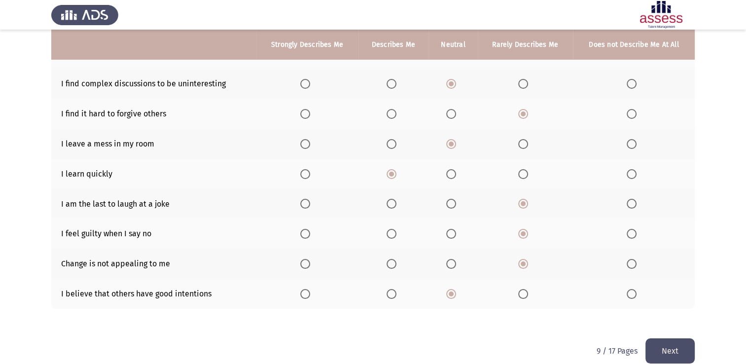
scroll to position [0, 0]
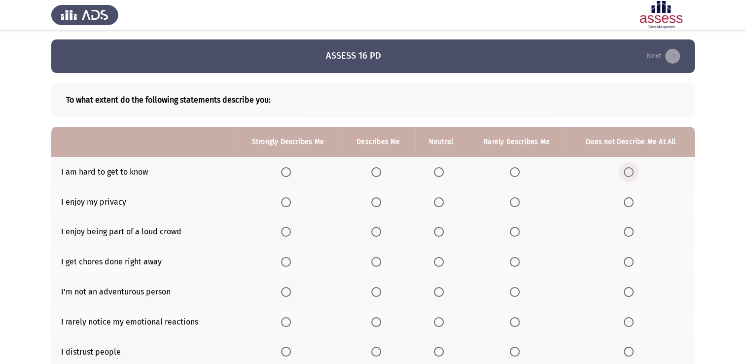
click at [628, 172] on span "Select an option" at bounding box center [629, 172] width 10 height 10
click at [628, 172] on input "Select an option" at bounding box center [629, 172] width 10 height 10
click at [436, 199] on span "Select an option" at bounding box center [439, 202] width 10 height 10
click at [436, 199] on input "Select an option" at bounding box center [439, 202] width 10 height 10
click at [437, 230] on span "Select an option" at bounding box center [439, 232] width 10 height 10
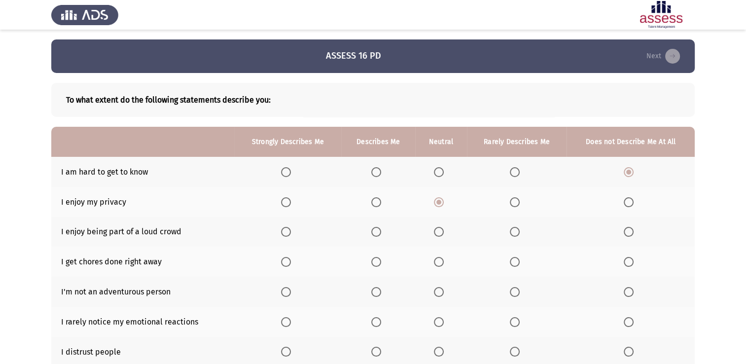
click at [437, 230] on input "Select an option" at bounding box center [439, 232] width 10 height 10
click at [438, 263] on span "Select an option" at bounding box center [439, 262] width 10 height 10
click at [438, 263] on input "Select an option" at bounding box center [439, 262] width 10 height 10
click at [513, 293] on span "Select an option" at bounding box center [515, 292] width 10 height 10
click at [513, 293] on input "Select an option" at bounding box center [515, 292] width 10 height 10
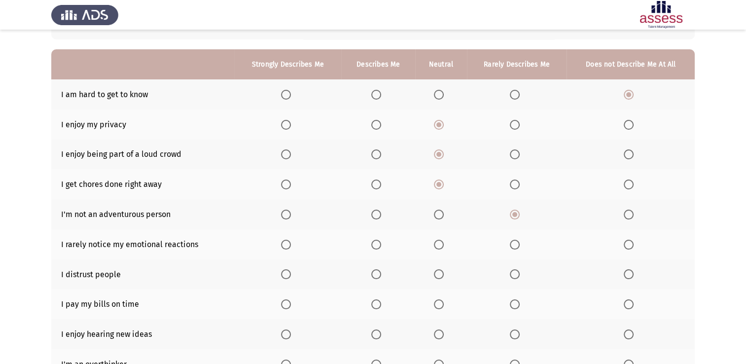
scroll to position [99, 0]
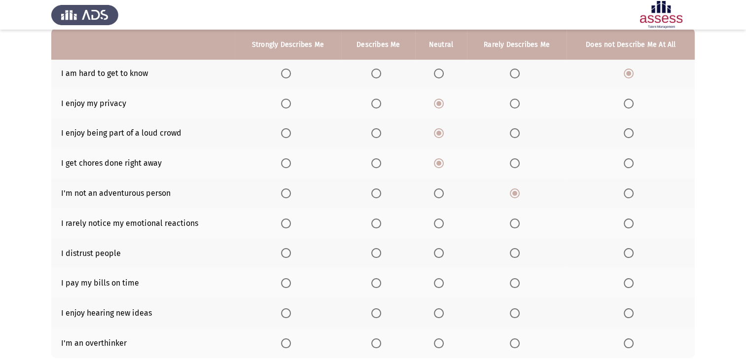
click at [438, 224] on span "Select an option" at bounding box center [439, 223] width 10 height 10
click at [438, 224] on input "Select an option" at bounding box center [439, 223] width 10 height 10
click at [438, 254] on span "Select an option" at bounding box center [439, 253] width 10 height 10
click at [438, 254] on input "Select an option" at bounding box center [439, 253] width 10 height 10
click at [376, 283] on span "Select an option" at bounding box center [376, 283] width 10 height 10
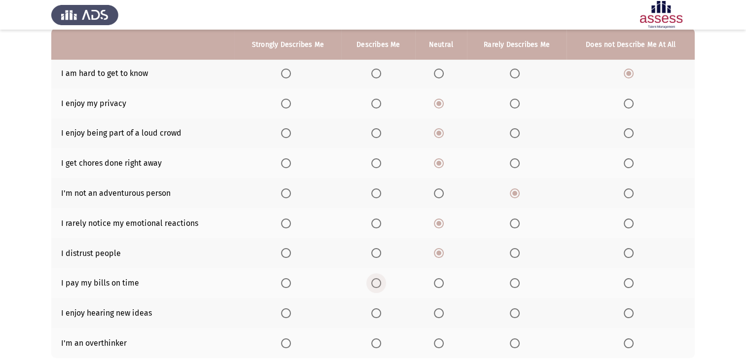
click at [376, 283] on input "Select an option" at bounding box center [376, 283] width 10 height 10
click at [376, 312] on span "Select an option" at bounding box center [376, 313] width 10 height 10
click at [376, 312] on input "Select an option" at bounding box center [376, 313] width 10 height 10
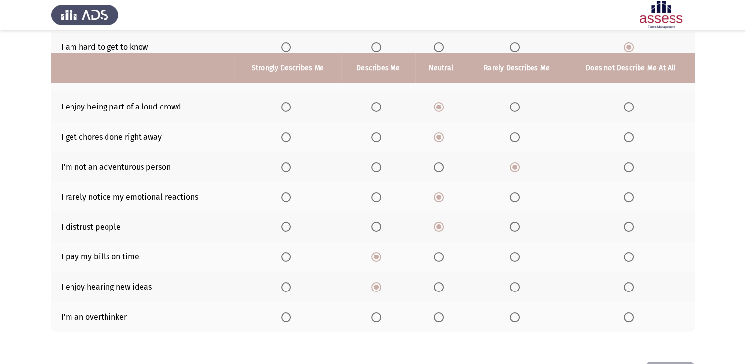
scroll to position [148, 0]
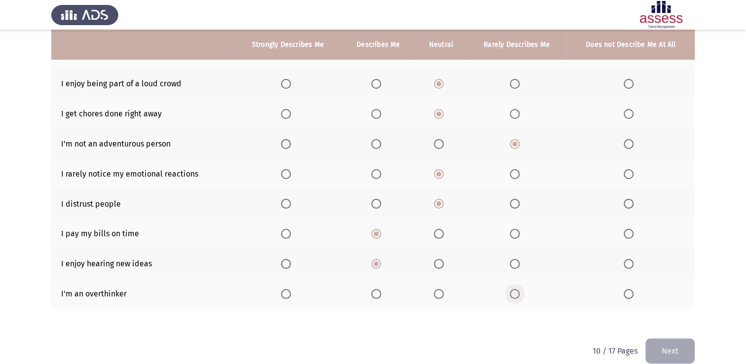
click at [514, 296] on span "Select an option" at bounding box center [515, 294] width 10 height 10
click at [514, 296] on input "Select an option" at bounding box center [515, 294] width 10 height 10
click at [668, 349] on button "Next" at bounding box center [670, 350] width 49 height 25
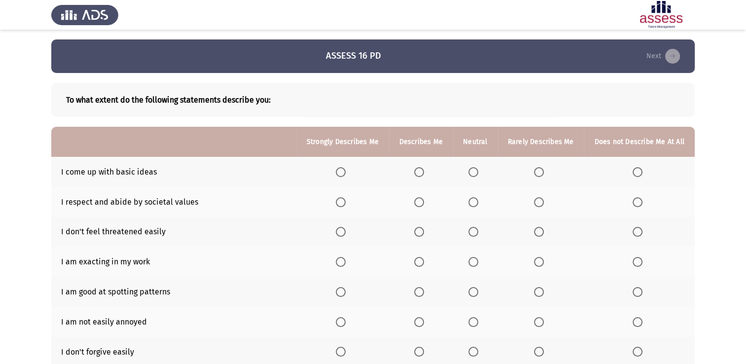
click at [420, 169] on span "Select an option" at bounding box center [419, 172] width 10 height 10
click at [420, 169] on input "Select an option" at bounding box center [419, 172] width 10 height 10
click at [473, 200] on span "Select an option" at bounding box center [474, 202] width 10 height 10
click at [473, 200] on input "Select an option" at bounding box center [474, 202] width 10 height 10
click at [418, 234] on span "Select an option" at bounding box center [419, 232] width 10 height 10
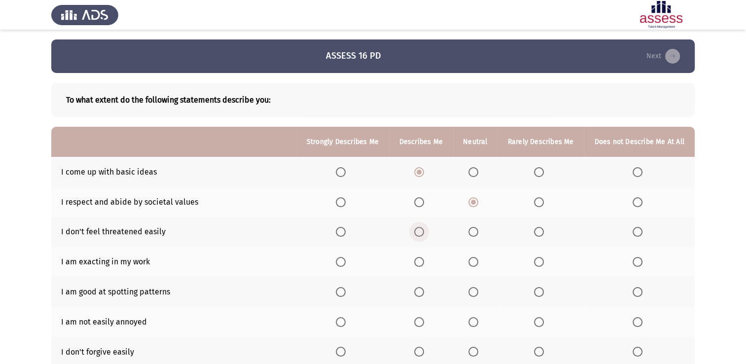
click at [418, 234] on input "Select an option" at bounding box center [419, 232] width 10 height 10
click at [473, 261] on span "Select an option" at bounding box center [474, 262] width 10 height 10
click at [473, 261] on input "Select an option" at bounding box center [474, 262] width 10 height 10
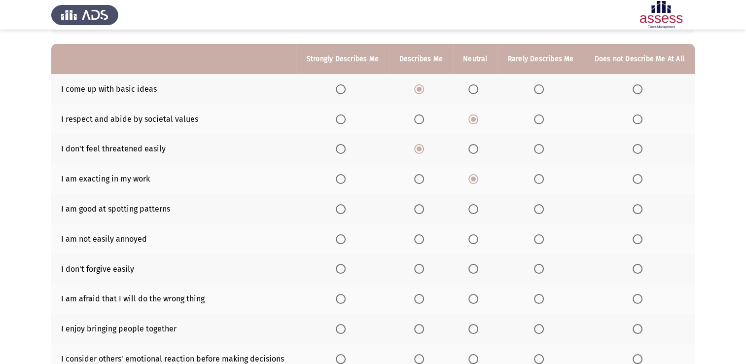
scroll to position [99, 0]
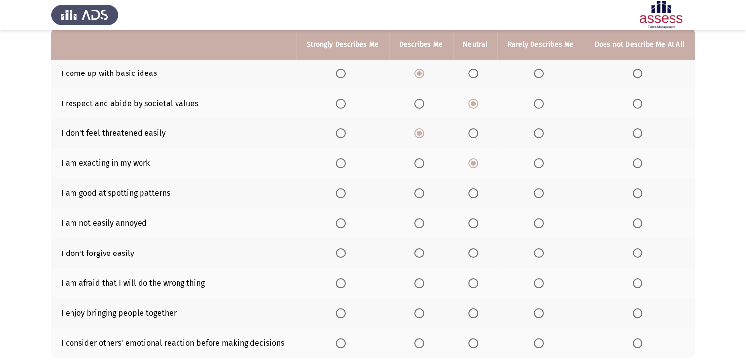
click at [419, 194] on span "Select an option" at bounding box center [419, 193] width 10 height 10
click at [419, 194] on input "Select an option" at bounding box center [419, 193] width 10 height 10
click at [423, 224] on span "Select an option" at bounding box center [419, 223] width 10 height 10
click at [423, 224] on input "Select an option" at bounding box center [419, 223] width 10 height 10
click at [540, 254] on span "Select an option" at bounding box center [539, 253] width 10 height 10
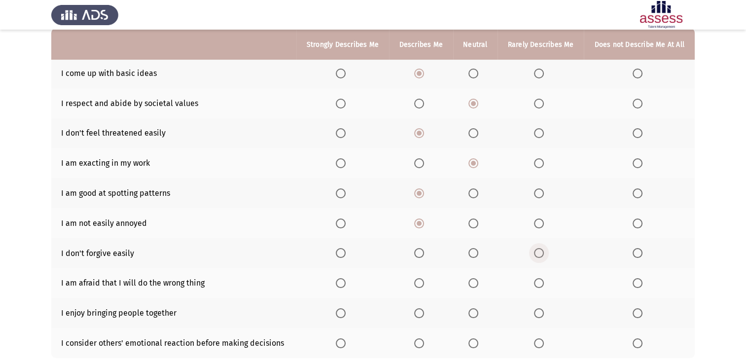
click at [540, 254] on input "Select an option" at bounding box center [539, 253] width 10 height 10
click at [538, 285] on span "Select an option" at bounding box center [539, 283] width 10 height 10
click at [538, 285] on input "Select an option" at bounding box center [539, 283] width 10 height 10
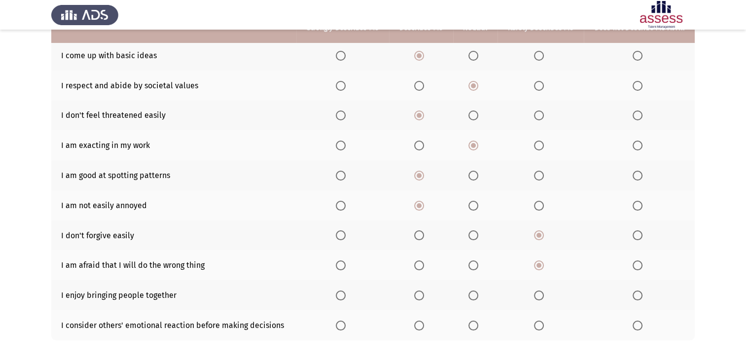
scroll to position [148, 0]
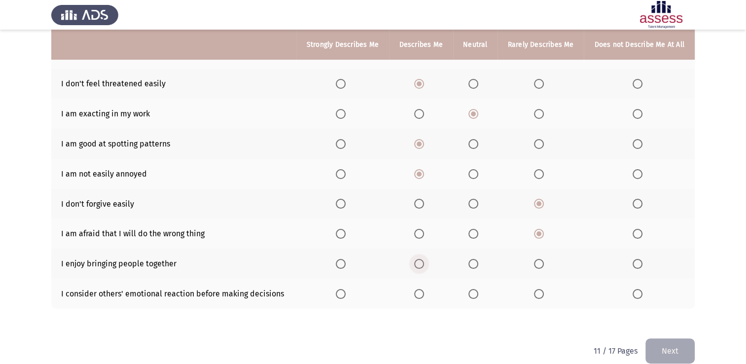
click at [417, 266] on span "Select an option" at bounding box center [419, 264] width 10 height 10
click at [417, 266] on input "Select an option" at bounding box center [419, 264] width 10 height 10
click at [472, 290] on span "Select an option" at bounding box center [474, 294] width 10 height 10
click at [472, 290] on input "Select an option" at bounding box center [474, 294] width 10 height 10
click at [673, 353] on button "Next" at bounding box center [670, 350] width 49 height 25
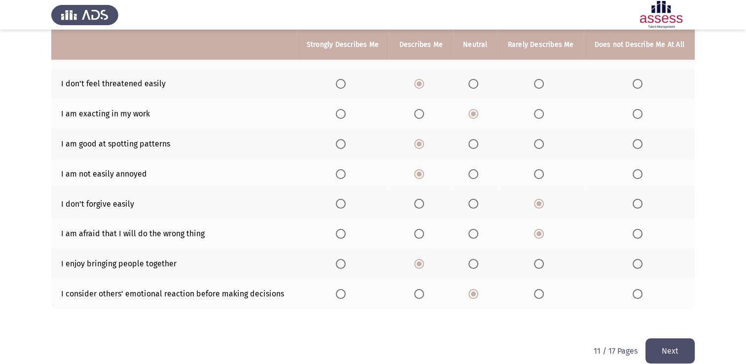
scroll to position [0, 0]
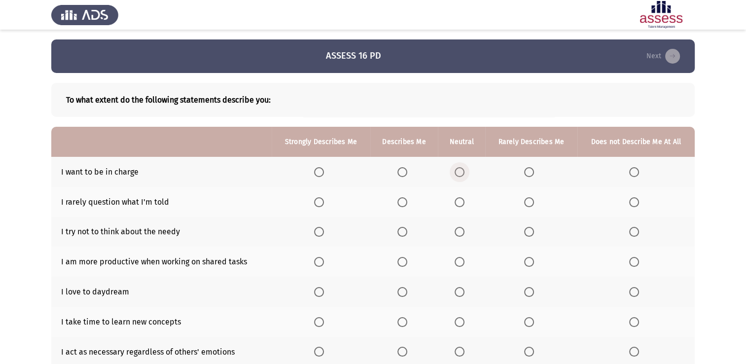
click at [459, 171] on span "Select an option" at bounding box center [460, 172] width 10 height 10
click at [459, 171] on input "Select an option" at bounding box center [460, 172] width 10 height 10
click at [530, 202] on span "Select an option" at bounding box center [529, 202] width 10 height 10
click at [530, 202] on input "Select an option" at bounding box center [529, 202] width 10 height 10
click at [460, 231] on span "Select an option" at bounding box center [460, 232] width 10 height 10
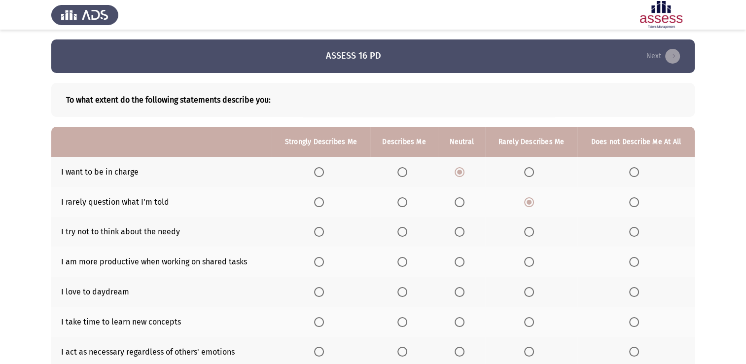
click at [460, 231] on input "Select an option" at bounding box center [460, 232] width 10 height 10
click at [402, 262] on span "Select an option" at bounding box center [402, 262] width 10 height 10
click at [402, 262] on input "Select an option" at bounding box center [402, 262] width 10 height 10
click at [531, 293] on span "Select an option" at bounding box center [529, 292] width 10 height 10
click at [531, 293] on input "Select an option" at bounding box center [529, 292] width 10 height 10
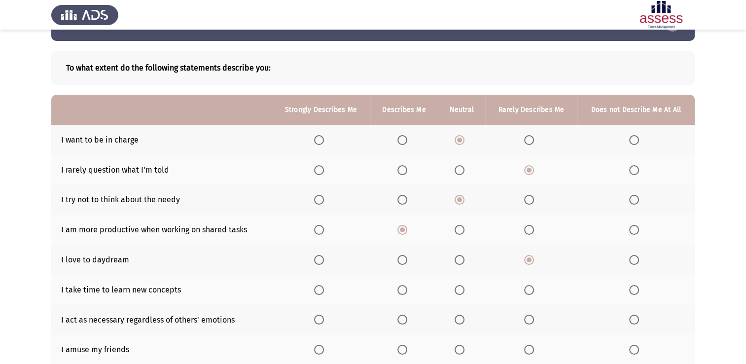
scroll to position [49, 0]
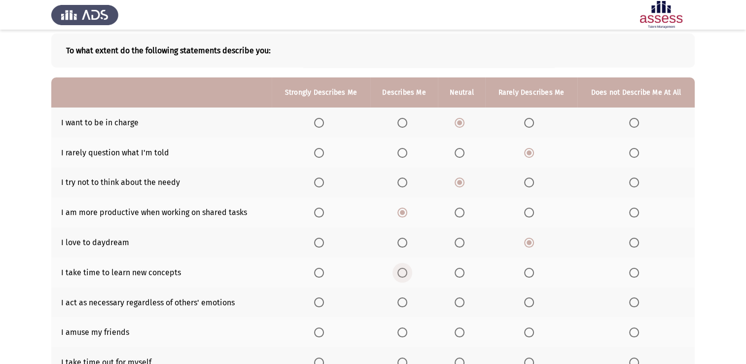
click at [400, 272] on span "Select an option" at bounding box center [402, 273] width 10 height 10
click at [400, 272] on input "Select an option" at bounding box center [402, 273] width 10 height 10
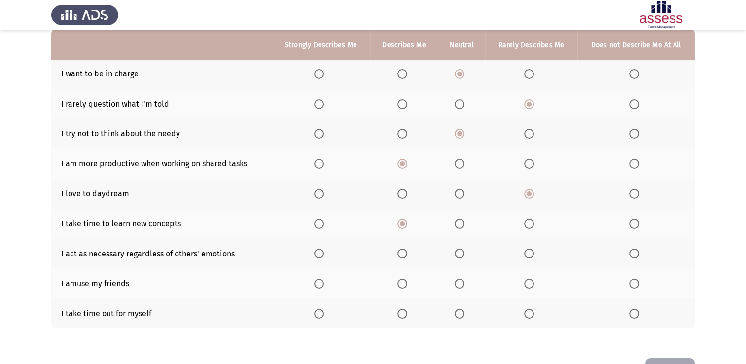
scroll to position [99, 0]
click at [460, 252] on span "Select an option" at bounding box center [460, 253] width 10 height 10
click at [460, 252] on input "Select an option" at bounding box center [460, 253] width 10 height 10
click at [401, 283] on span "Select an option" at bounding box center [402, 283] width 10 height 10
click at [401, 283] on input "Select an option" at bounding box center [402, 283] width 10 height 10
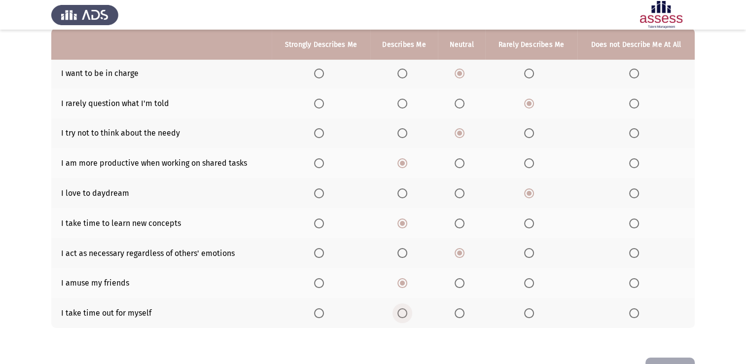
click at [402, 315] on span "Select an option" at bounding box center [402, 313] width 10 height 10
click at [402, 315] on input "Select an option" at bounding box center [402, 313] width 10 height 10
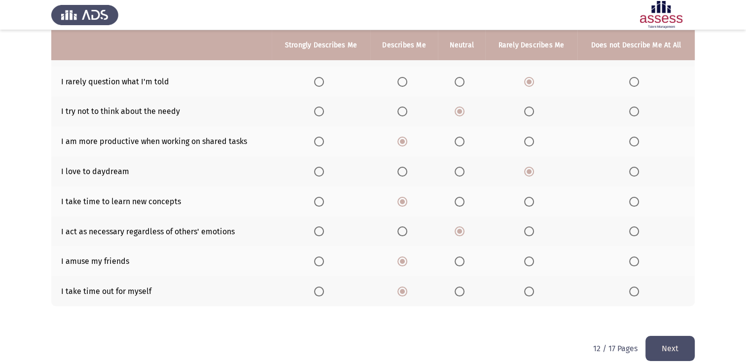
scroll to position [132, 0]
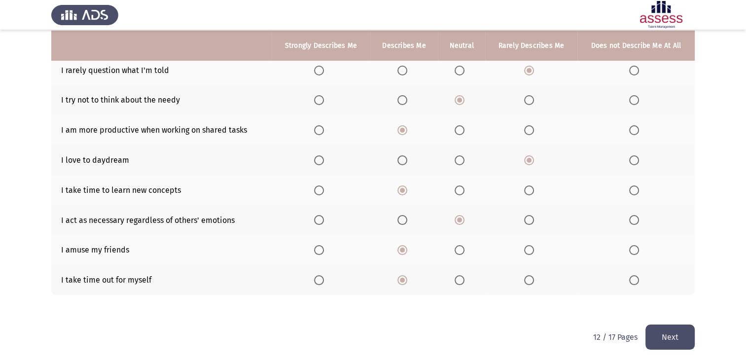
click at [662, 336] on button "Next" at bounding box center [670, 336] width 49 height 25
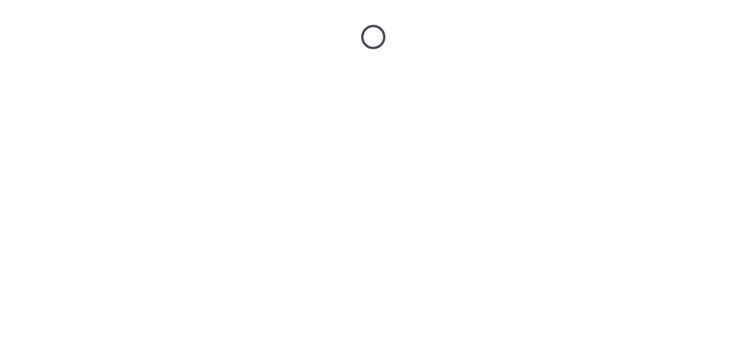
scroll to position [0, 0]
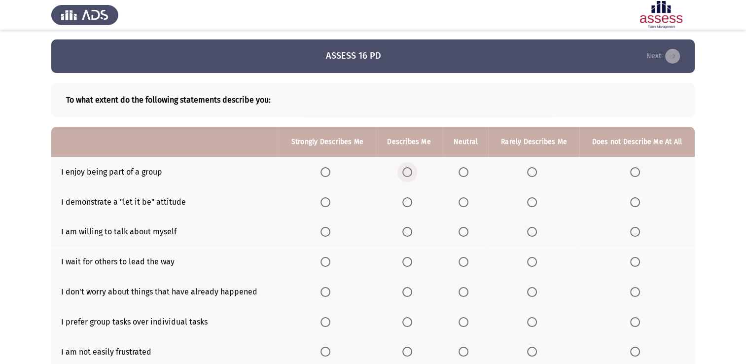
click at [407, 170] on span "Select an option" at bounding box center [407, 172] width 10 height 10
click at [407, 170] on input "Select an option" at bounding box center [407, 172] width 10 height 10
click at [463, 202] on span "Select an option" at bounding box center [464, 202] width 10 height 10
click at [463, 202] on input "Select an option" at bounding box center [464, 202] width 10 height 10
click at [469, 230] on span "Select an option" at bounding box center [464, 232] width 10 height 10
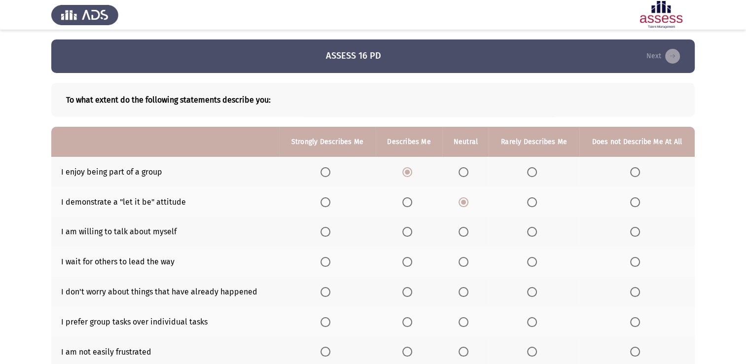
click at [469, 230] on input "Select an option" at bounding box center [464, 232] width 10 height 10
click at [531, 259] on span "Select an option" at bounding box center [532, 262] width 10 height 10
click at [531, 259] on input "Select an option" at bounding box center [532, 262] width 10 height 10
click at [325, 293] on span "Select an option" at bounding box center [326, 292] width 10 height 10
click at [325, 293] on input "Select an option" at bounding box center [326, 292] width 10 height 10
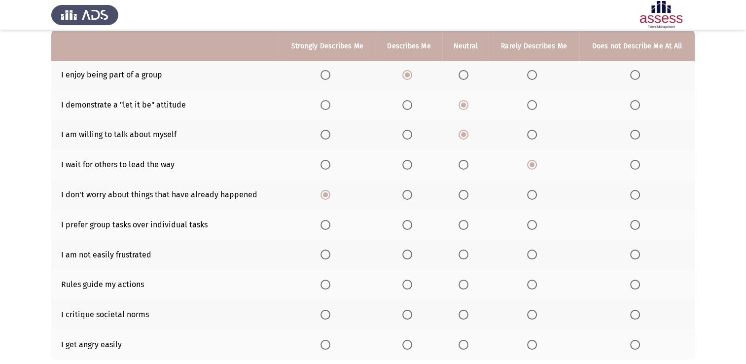
scroll to position [99, 0]
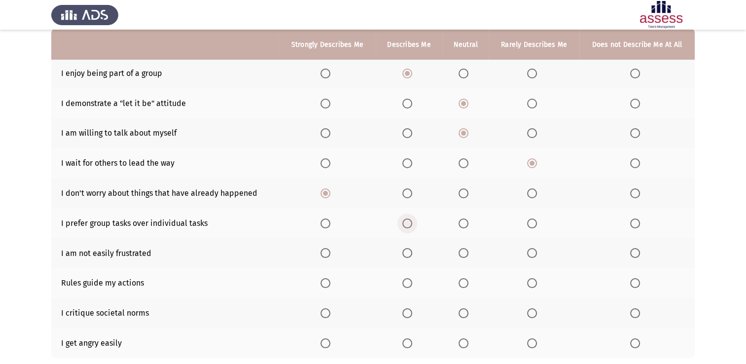
click at [409, 224] on span "Select an option" at bounding box center [407, 223] width 10 height 10
click at [409, 224] on input "Select an option" at bounding box center [407, 223] width 10 height 10
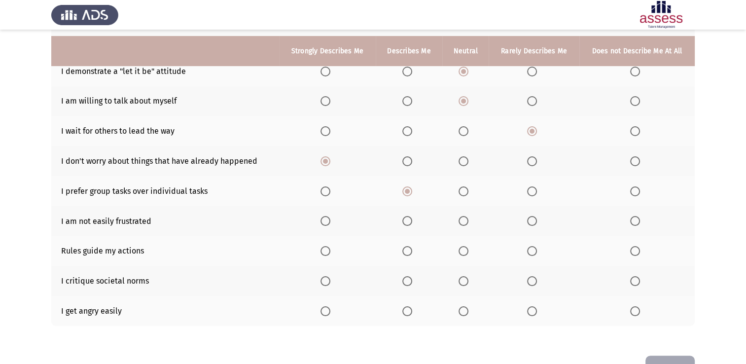
scroll to position [148, 0]
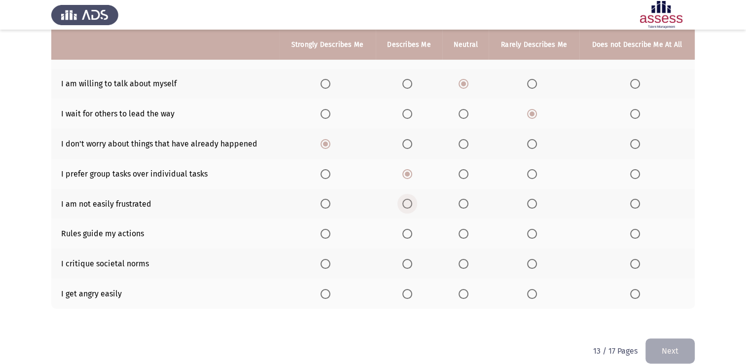
click at [406, 203] on span "Select an option" at bounding box center [407, 204] width 10 height 10
click at [406, 203] on input "Select an option" at bounding box center [407, 204] width 10 height 10
click at [464, 234] on span "Select an option" at bounding box center [464, 234] width 10 height 10
click at [464, 234] on input "Select an option" at bounding box center [464, 234] width 10 height 10
click at [532, 261] on span "Select an option" at bounding box center [532, 264] width 10 height 10
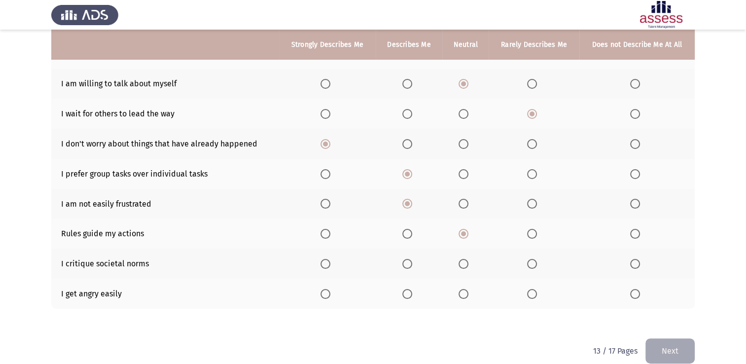
click at [532, 261] on input "Select an option" at bounding box center [532, 264] width 10 height 10
click at [533, 293] on span "Select an option" at bounding box center [532, 294] width 10 height 10
click at [533, 293] on input "Select an option" at bounding box center [532, 294] width 10 height 10
click at [677, 349] on button "Next" at bounding box center [670, 350] width 49 height 25
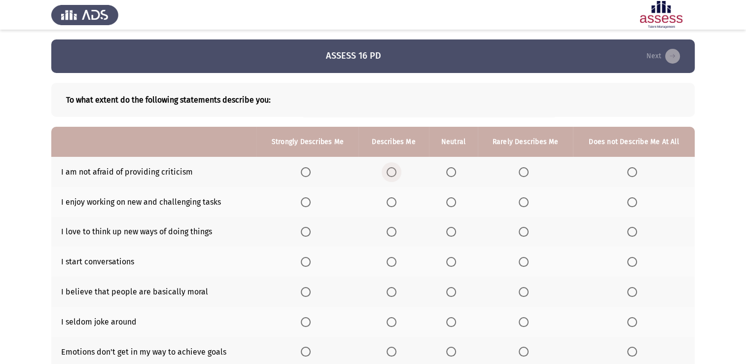
click at [393, 174] on span "Select an option" at bounding box center [392, 172] width 10 height 10
click at [393, 174] on input "Select an option" at bounding box center [392, 172] width 10 height 10
click at [393, 200] on span "Select an option" at bounding box center [392, 202] width 10 height 10
click at [393, 200] on input "Select an option" at bounding box center [392, 202] width 10 height 10
click at [392, 233] on span "Select an option" at bounding box center [392, 232] width 10 height 10
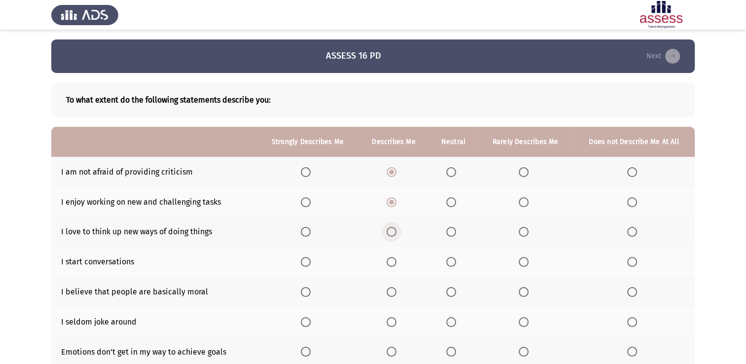
click at [392, 233] on input "Select an option" at bounding box center [392, 232] width 10 height 10
click at [393, 262] on span "Select an option" at bounding box center [392, 262] width 10 height 10
click at [393, 262] on input "Select an option" at bounding box center [392, 262] width 10 height 10
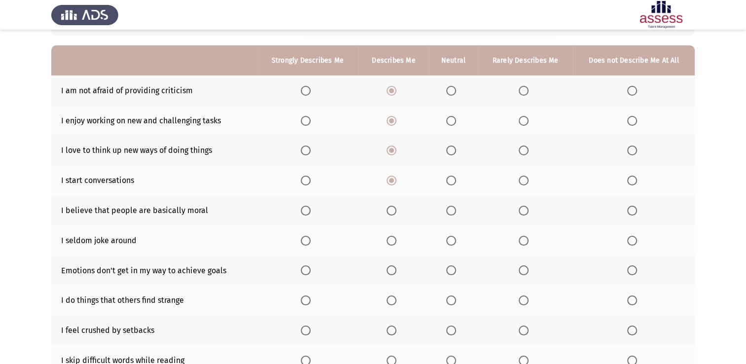
scroll to position [99, 0]
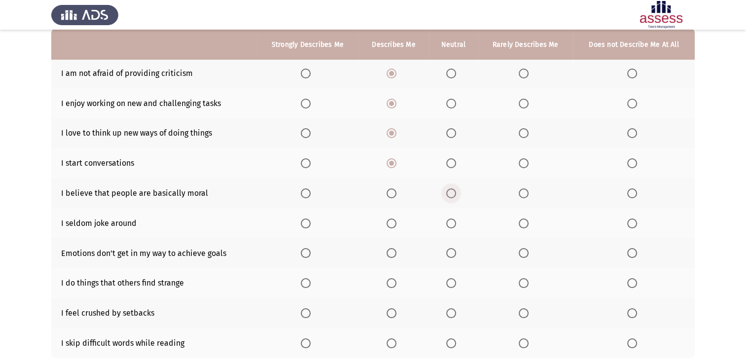
click at [454, 192] on span "Select an option" at bounding box center [451, 193] width 10 height 10
click at [454, 192] on input "Select an option" at bounding box center [451, 193] width 10 height 10
click at [523, 222] on span "Select an option" at bounding box center [524, 223] width 10 height 10
click at [523, 222] on input "Select an option" at bounding box center [524, 223] width 10 height 10
click at [391, 255] on span "Select an option" at bounding box center [392, 253] width 10 height 10
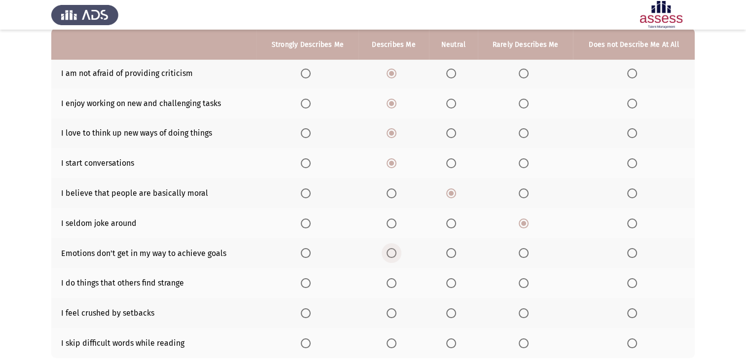
click at [391, 255] on input "Select an option" at bounding box center [392, 253] width 10 height 10
click at [631, 283] on span "Select an option" at bounding box center [632, 283] width 10 height 10
click at [631, 283] on input "Select an option" at bounding box center [632, 283] width 10 height 10
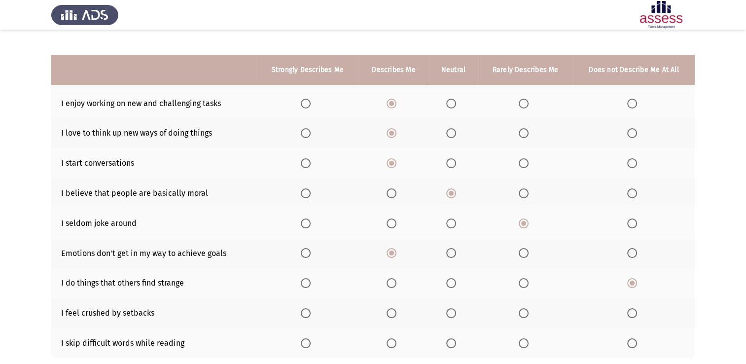
scroll to position [148, 0]
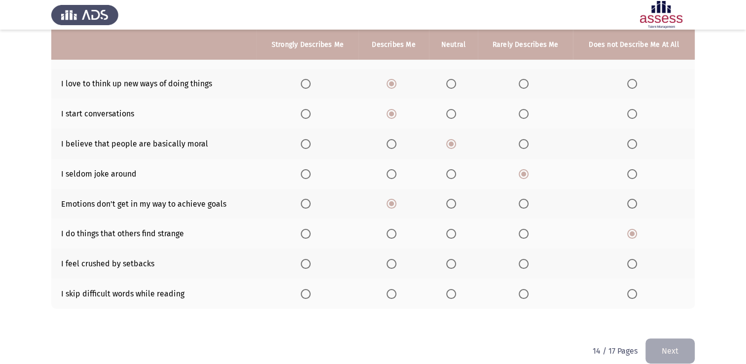
click at [522, 265] on span "Select an option" at bounding box center [524, 264] width 10 height 10
click at [522, 265] on input "Select an option" at bounding box center [524, 264] width 10 height 10
click at [522, 295] on span "Select an option" at bounding box center [524, 294] width 10 height 10
click at [522, 295] on input "Select an option" at bounding box center [524, 294] width 10 height 10
click at [672, 351] on button "Next" at bounding box center [670, 350] width 49 height 25
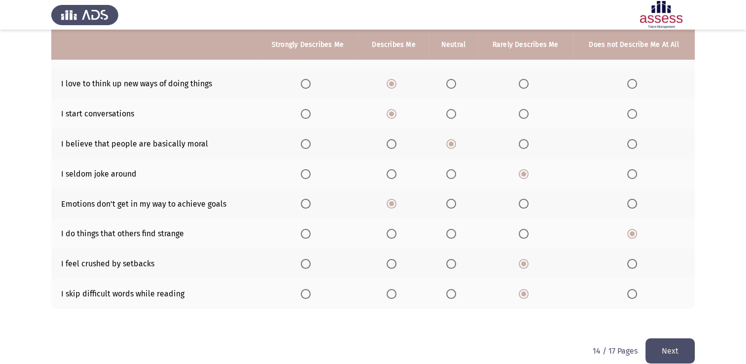
scroll to position [0, 0]
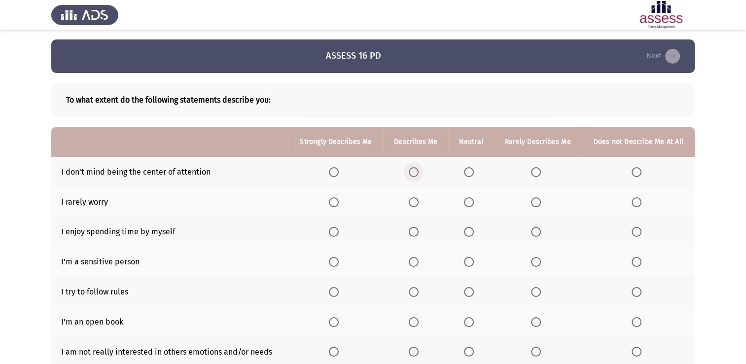
click at [414, 171] on span "Select an option" at bounding box center [414, 172] width 10 height 10
click at [414, 171] on input "Select an option" at bounding box center [414, 172] width 10 height 10
click at [469, 171] on span "Select an option" at bounding box center [469, 172] width 10 height 10
click at [469, 171] on input "Select an option" at bounding box center [469, 172] width 10 height 10
click at [415, 201] on span "Select an option" at bounding box center [414, 202] width 10 height 10
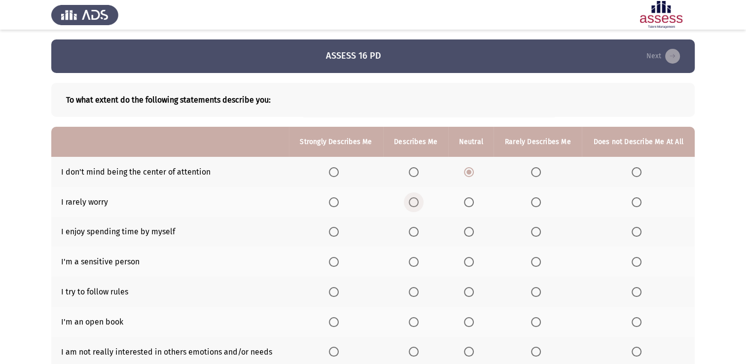
click at [415, 201] on input "Select an option" at bounding box center [414, 202] width 10 height 10
click at [468, 233] on span "Select an option" at bounding box center [469, 232] width 10 height 10
click at [468, 233] on input "Select an option" at bounding box center [469, 232] width 10 height 10
click at [469, 261] on span "Select an option" at bounding box center [469, 262] width 10 height 10
click at [469, 261] on input "Select an option" at bounding box center [469, 262] width 10 height 10
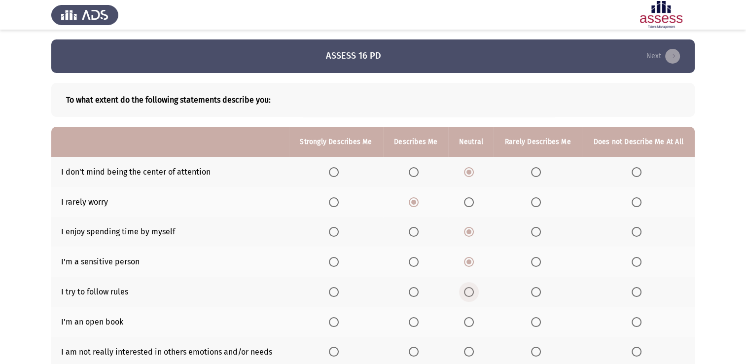
click at [469, 291] on span "Select an option" at bounding box center [469, 292] width 10 height 10
click at [469, 291] on input "Select an option" at bounding box center [469, 292] width 10 height 10
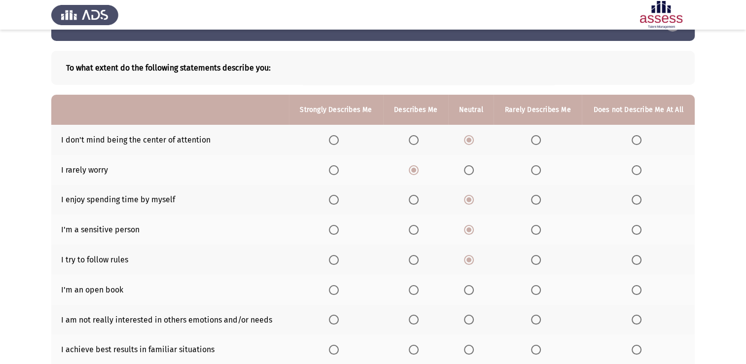
scroll to position [49, 0]
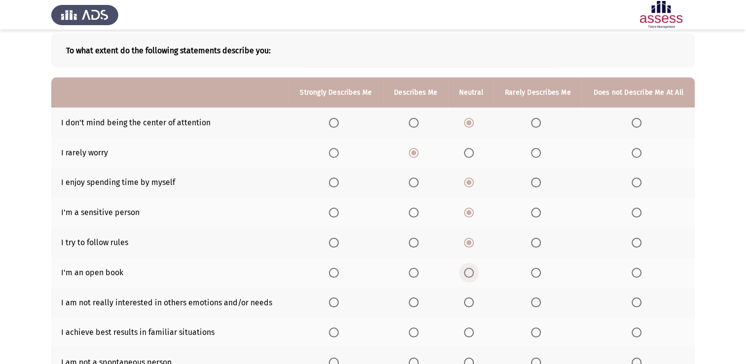
click at [469, 272] on span "Select an option" at bounding box center [469, 273] width 10 height 10
click at [469, 272] on input "Select an option" at bounding box center [469, 273] width 10 height 10
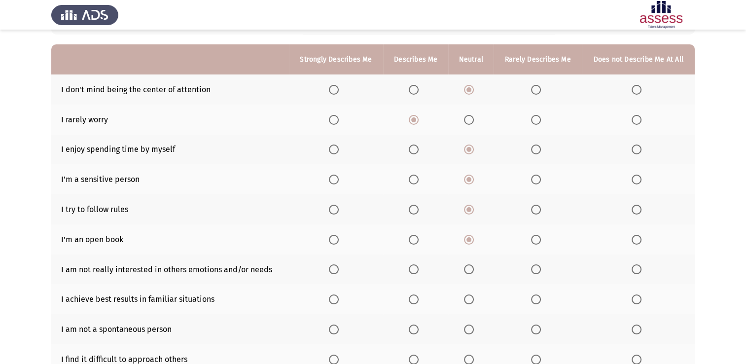
scroll to position [99, 0]
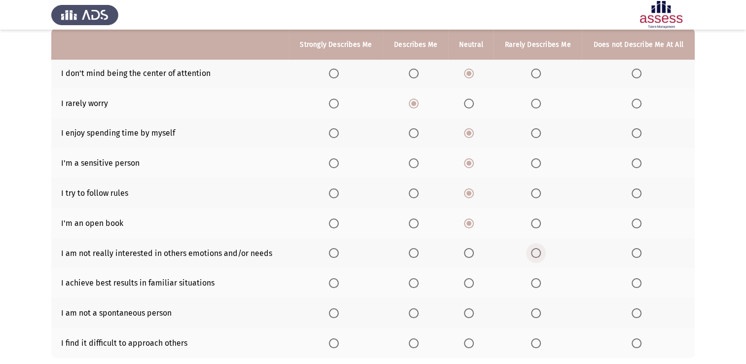
click at [537, 253] on span "Select an option" at bounding box center [536, 253] width 10 height 10
click at [537, 253] on input "Select an option" at bounding box center [536, 253] width 10 height 10
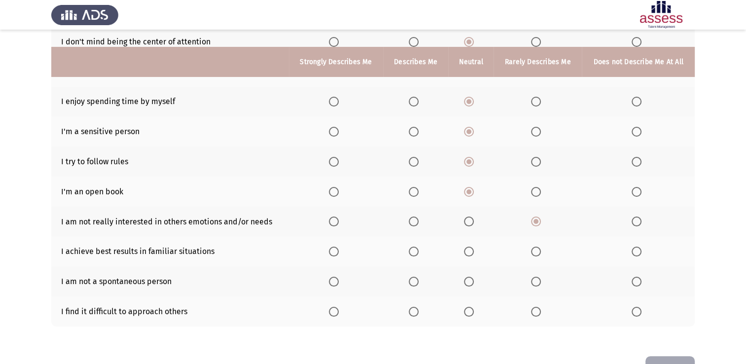
scroll to position [148, 0]
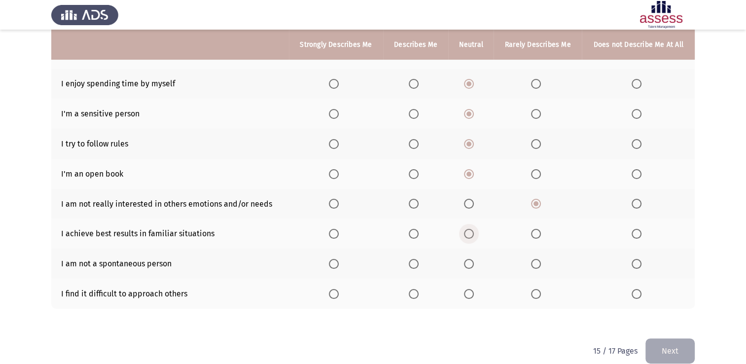
click at [468, 230] on span "Select an option" at bounding box center [469, 234] width 10 height 10
click at [468, 230] on input "Select an option" at bounding box center [469, 234] width 10 height 10
click at [535, 264] on span "Select an option" at bounding box center [536, 264] width 10 height 10
click at [535, 264] on input "Select an option" at bounding box center [536, 264] width 10 height 10
click at [637, 295] on span "Select an option" at bounding box center [637, 294] width 10 height 10
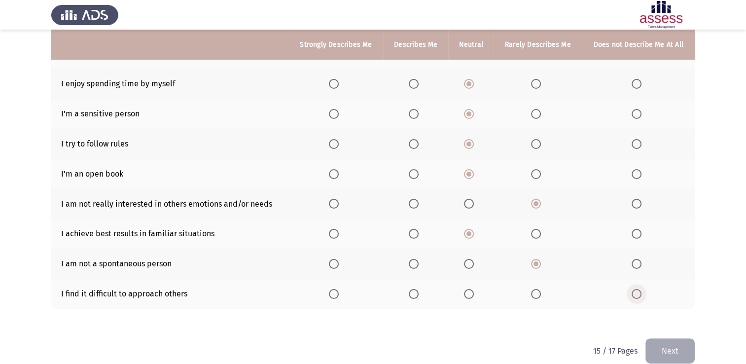
click at [637, 295] on input "Select an option" at bounding box center [637, 294] width 10 height 10
click at [669, 348] on button "Next" at bounding box center [670, 350] width 49 height 25
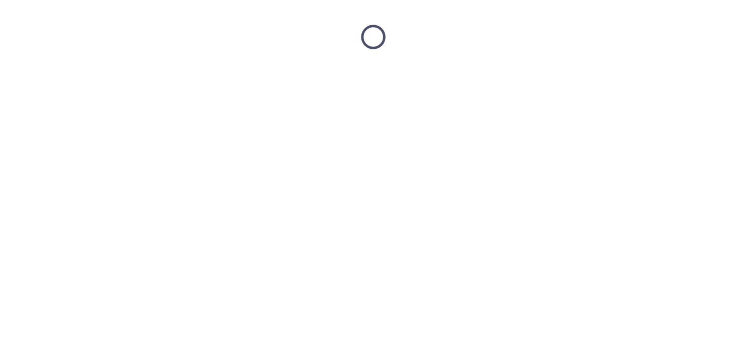
scroll to position [0, 0]
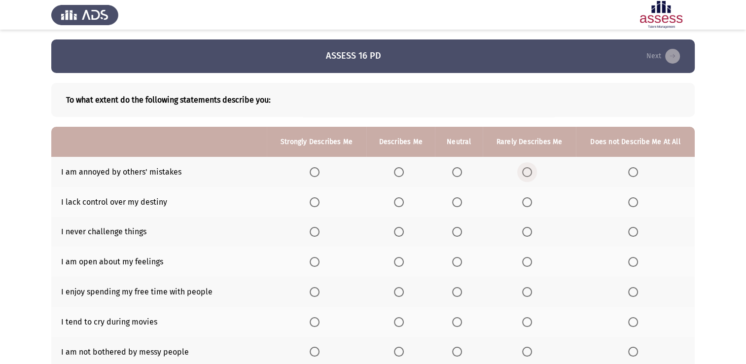
click at [527, 171] on span "Select an option" at bounding box center [527, 172] width 10 height 10
click at [527, 171] on input "Select an option" at bounding box center [527, 172] width 10 height 10
click at [458, 200] on span "Select an option" at bounding box center [457, 202] width 10 height 10
click at [458, 200] on input "Select an option" at bounding box center [457, 202] width 10 height 10
click at [527, 231] on span "Select an option" at bounding box center [527, 232] width 10 height 10
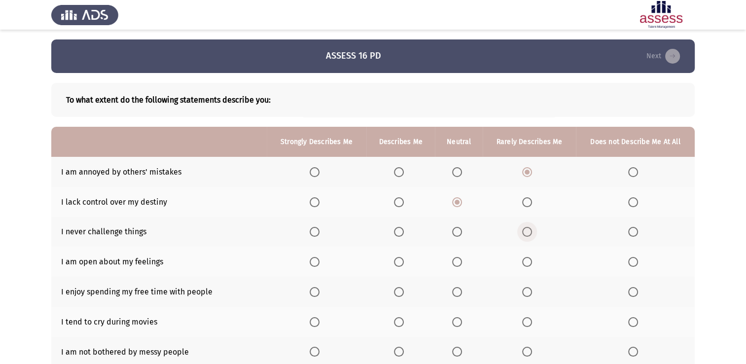
click at [527, 231] on input "Select an option" at bounding box center [527, 232] width 10 height 10
click at [456, 262] on span "Select an option" at bounding box center [457, 262] width 10 height 10
click at [456, 262] on input "Select an option" at bounding box center [457, 262] width 10 height 10
click at [400, 291] on span "Select an option" at bounding box center [399, 292] width 10 height 10
click at [400, 291] on input "Select an option" at bounding box center [399, 292] width 10 height 10
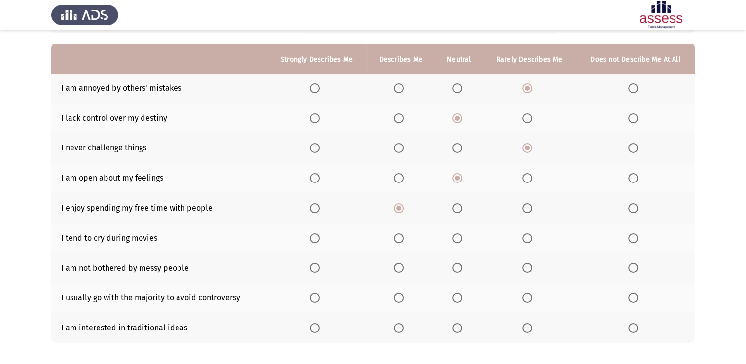
scroll to position [99, 0]
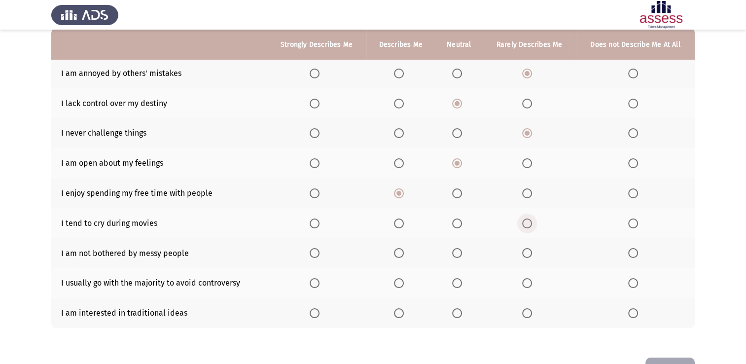
click at [527, 224] on span "Select an option" at bounding box center [527, 223] width 10 height 10
click at [527, 224] on input "Select an option" at bounding box center [527, 223] width 10 height 10
click at [458, 252] on span "Select an option" at bounding box center [457, 253] width 10 height 10
click at [458, 252] on input "Select an option" at bounding box center [457, 253] width 10 height 10
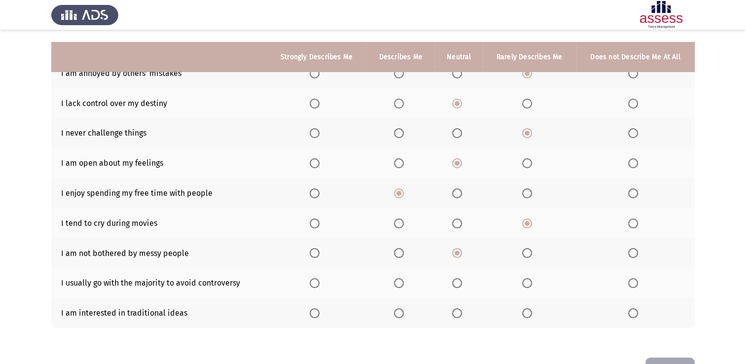
scroll to position [132, 0]
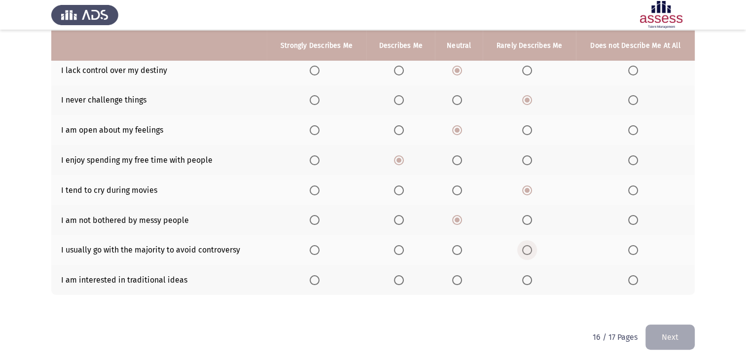
click at [526, 250] on span "Select an option" at bounding box center [527, 250] width 10 height 10
click at [526, 250] on input "Select an option" at bounding box center [527, 250] width 10 height 10
click at [457, 276] on span "Select an option" at bounding box center [457, 280] width 10 height 10
click at [457, 276] on input "Select an option" at bounding box center [457, 280] width 10 height 10
click at [670, 337] on button "Next" at bounding box center [670, 336] width 49 height 25
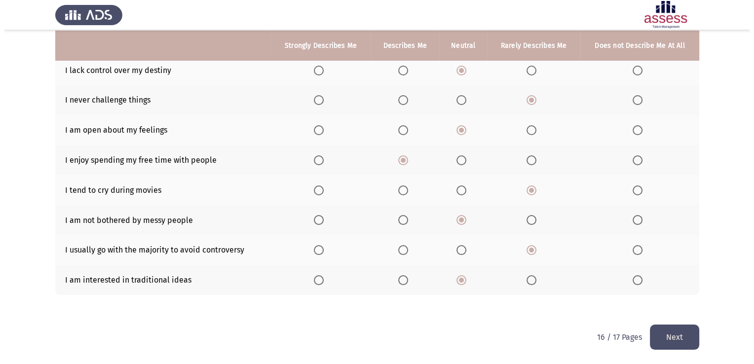
scroll to position [0, 0]
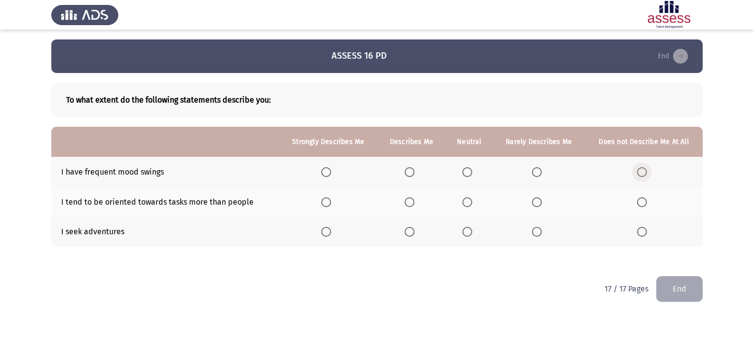
click at [639, 172] on span "Select an option" at bounding box center [642, 172] width 10 height 10
click at [639, 172] on input "Select an option" at bounding box center [642, 172] width 10 height 10
click at [536, 201] on span "Select an option" at bounding box center [537, 202] width 10 height 10
click at [536, 201] on input "Select an option" at bounding box center [537, 202] width 10 height 10
click at [408, 228] on span "Select an option" at bounding box center [409, 232] width 10 height 10
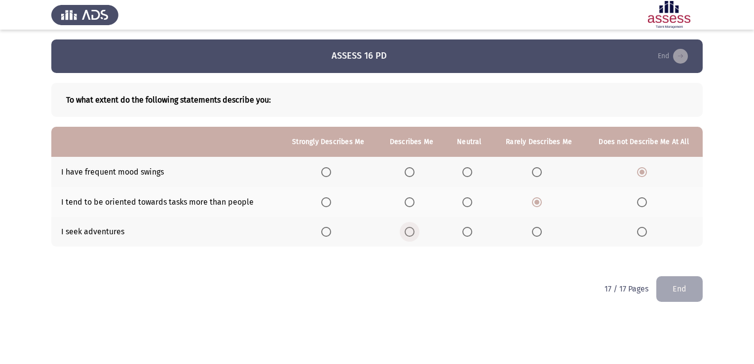
click at [408, 228] on input "Select an option" at bounding box center [409, 232] width 10 height 10
click at [469, 201] on span "Select an option" at bounding box center [467, 202] width 10 height 10
click at [469, 201] on input "Select an option" at bounding box center [467, 202] width 10 height 10
click at [681, 289] on button "End" at bounding box center [679, 288] width 46 height 25
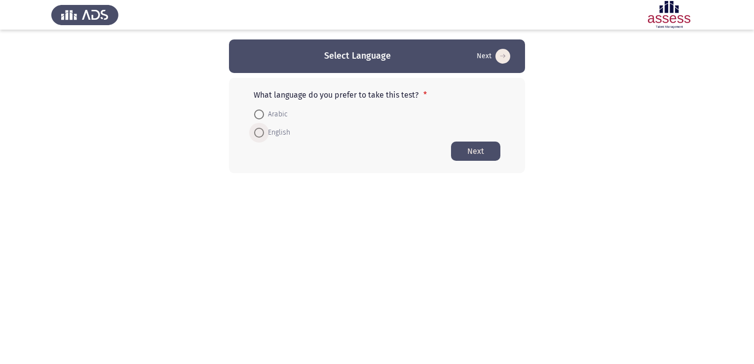
click at [258, 133] on span at bounding box center [259, 133] width 10 height 10
click at [258, 133] on input "English" at bounding box center [259, 133] width 10 height 10
radio input "true"
click at [471, 149] on button "Next" at bounding box center [475, 150] width 49 height 19
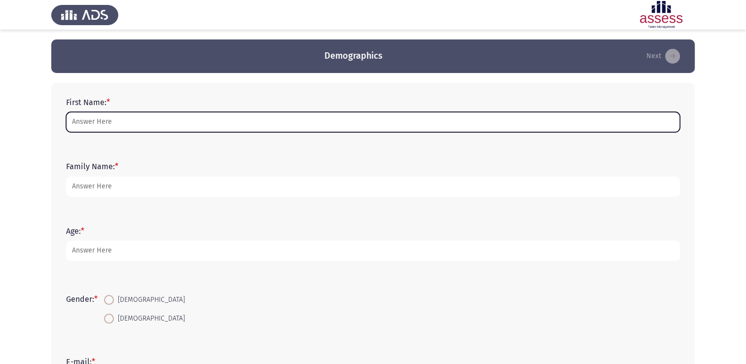
click at [93, 122] on input "First Name: *" at bounding box center [373, 122] width 614 height 20
type input "[PERSON_NAME]"
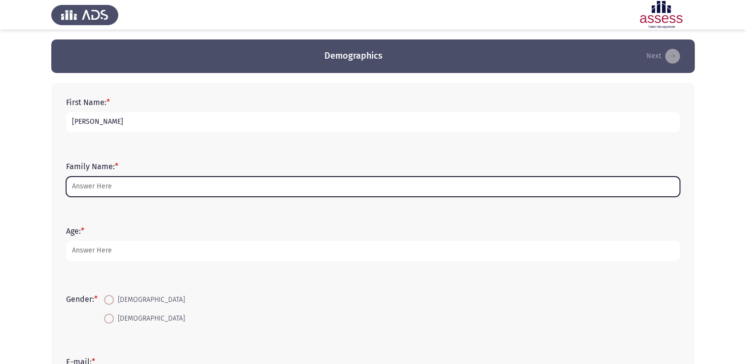
click at [118, 186] on input "Family Name: *" at bounding box center [373, 187] width 614 height 20
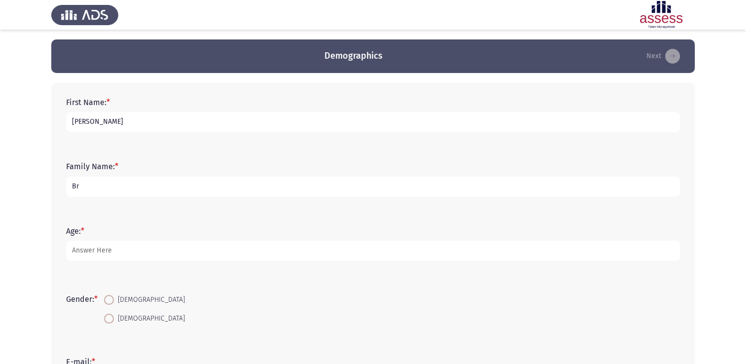
type input "B"
click at [124, 119] on input "MATTHEW" at bounding box center [373, 122] width 614 height 20
type input "M"
type input "[PERSON_NAME]"
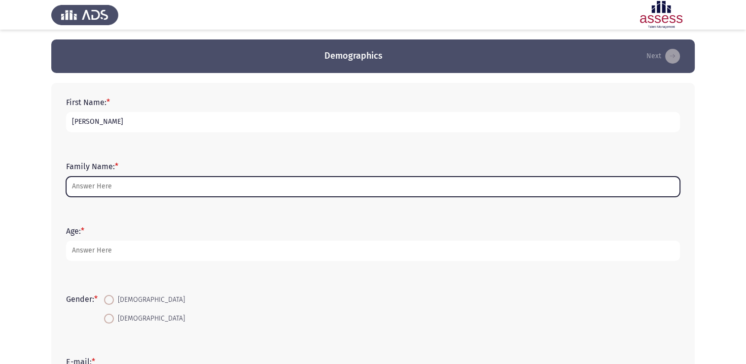
click at [97, 188] on input "Family Name: *" at bounding box center [373, 187] width 614 height 20
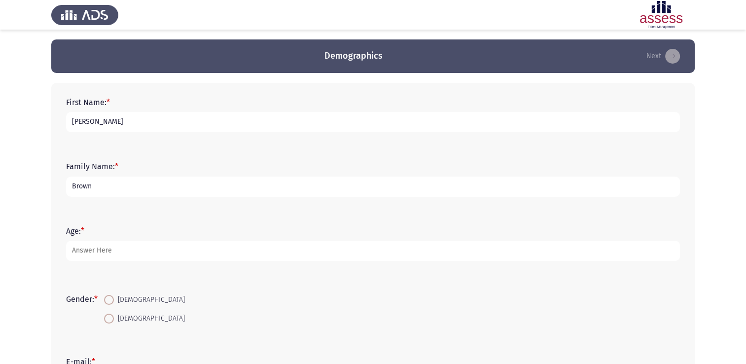
type input "Brown"
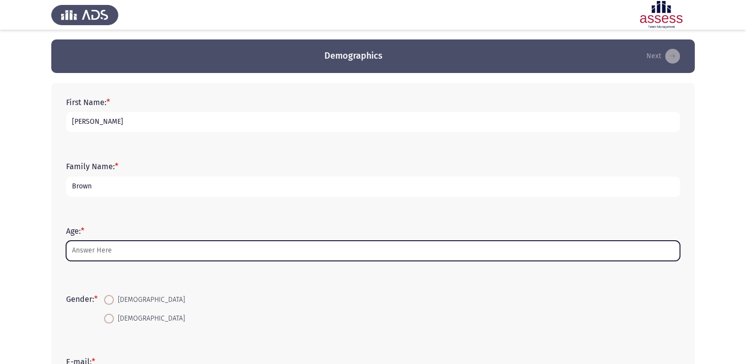
click at [95, 251] on input "Age: *" at bounding box center [373, 251] width 614 height 20
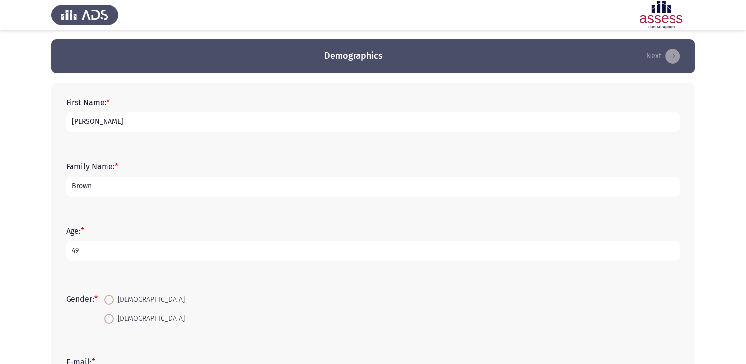
type input "49"
click at [109, 297] on span at bounding box center [109, 300] width 10 height 10
click at [109, 297] on input "[DEMOGRAPHIC_DATA]" at bounding box center [109, 300] width 10 height 10
radio input "true"
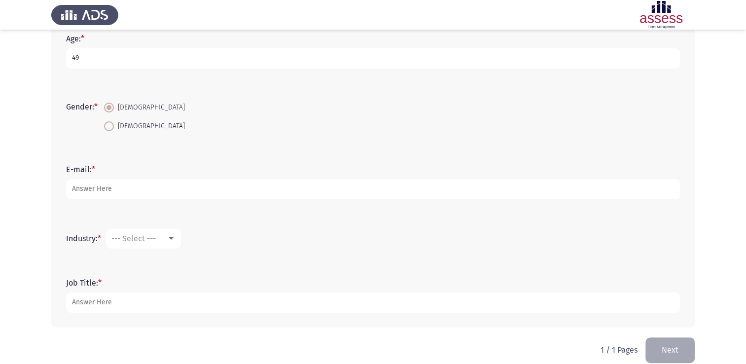
scroll to position [197, 0]
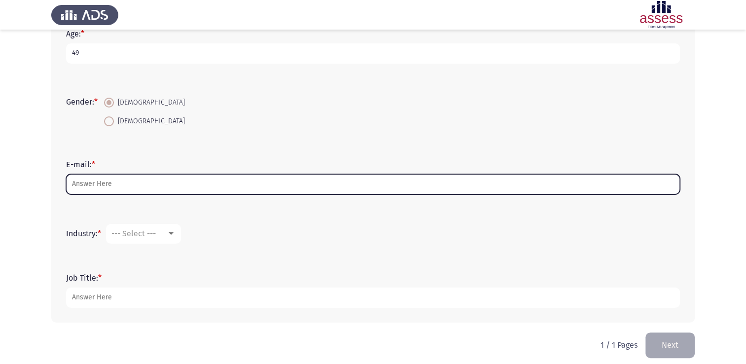
click at [109, 180] on input "E-mail: *" at bounding box center [373, 184] width 614 height 20
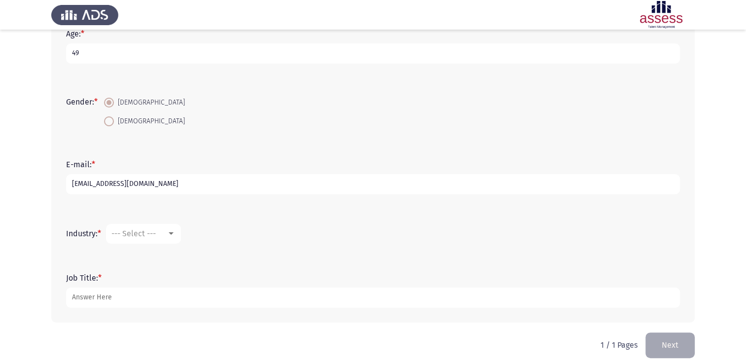
type input "[EMAIL_ADDRESS][DOMAIN_NAME]"
click at [172, 233] on div at bounding box center [171, 233] width 5 height 2
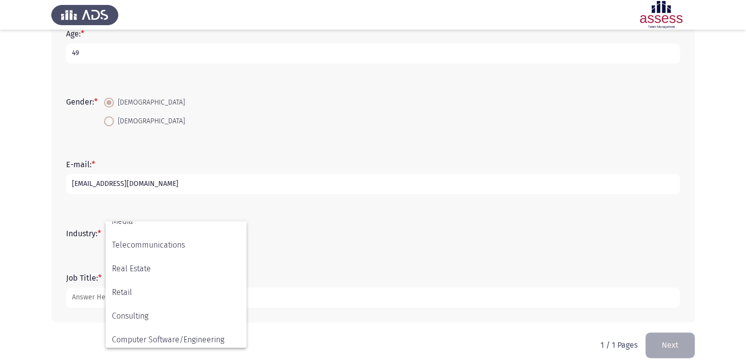
scroll to position [324, 0]
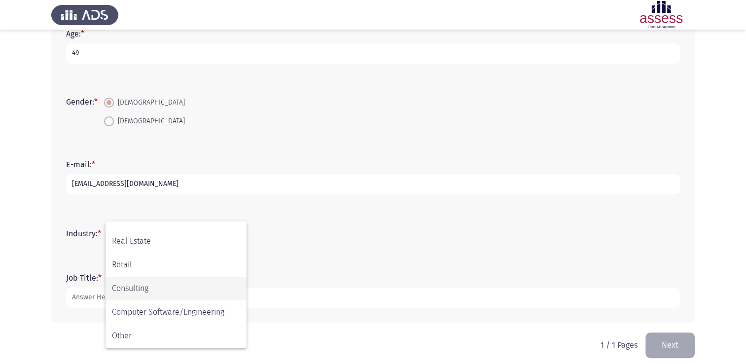
click at [136, 285] on span "Consulting" at bounding box center [176, 289] width 128 height 24
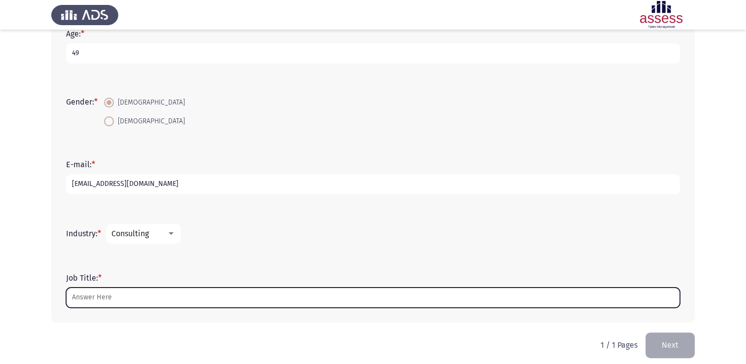
drag, startPoint x: 110, startPoint y: 295, endPoint x: 133, endPoint y: 301, distance: 23.0
click at [111, 295] on input "Job Title: *" at bounding box center [373, 298] width 614 height 20
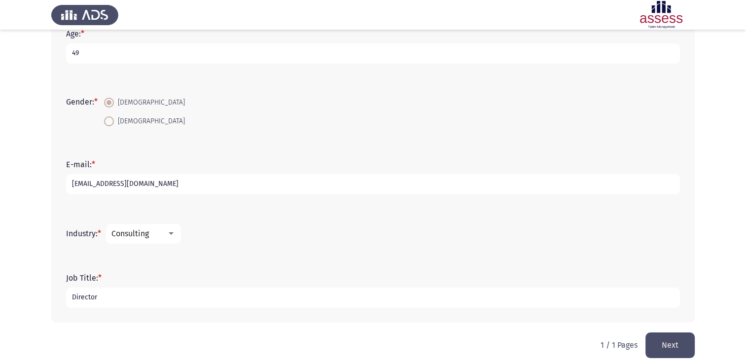
type input "Director"
click at [302, 313] on div "Job Title: * Director" at bounding box center [373, 290] width 624 height 64
click at [669, 343] on button "Next" at bounding box center [670, 344] width 49 height 25
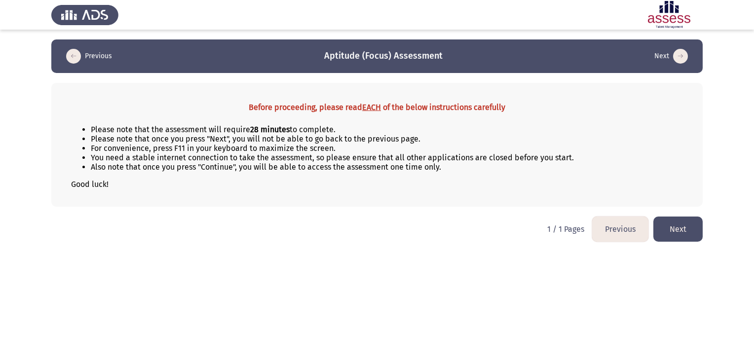
click at [677, 230] on button "Next" at bounding box center [677, 228] width 49 height 25
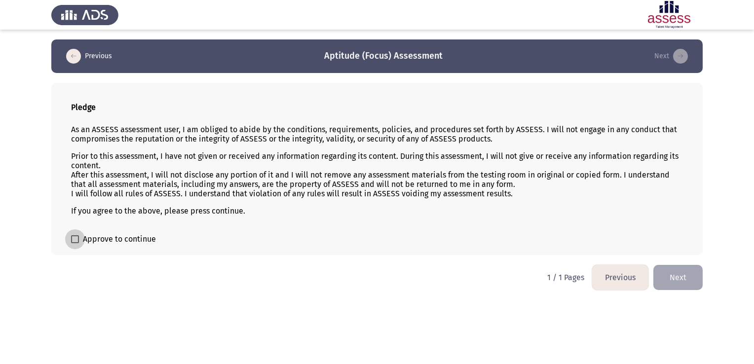
click at [74, 236] on span at bounding box center [75, 239] width 8 height 8
click at [74, 243] on input "Approve to continue" at bounding box center [74, 243] width 0 height 0
checkbox input "true"
click at [680, 277] on button "Next" at bounding box center [677, 277] width 49 height 25
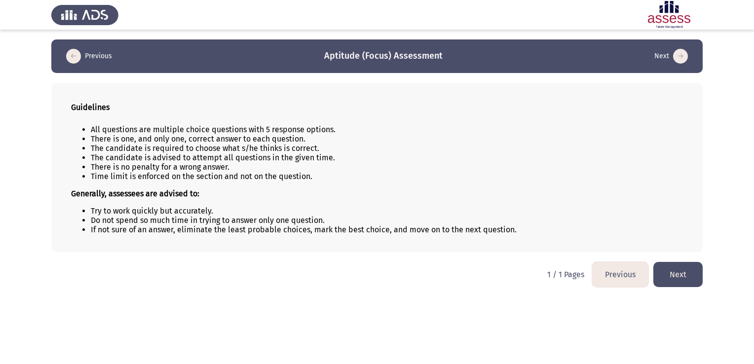
click at [674, 273] on button "Next" at bounding box center [677, 274] width 49 height 25
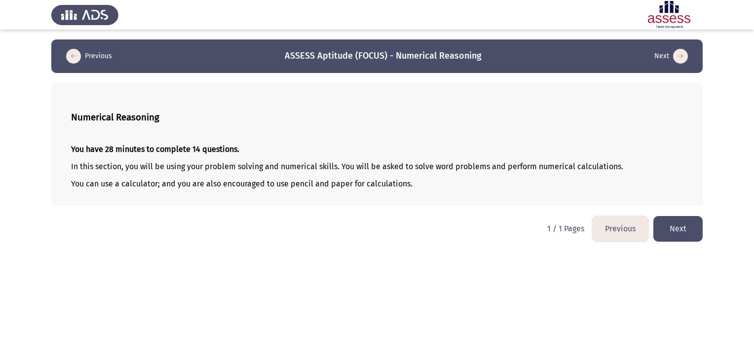
click at [677, 226] on button "Next" at bounding box center [677, 228] width 49 height 25
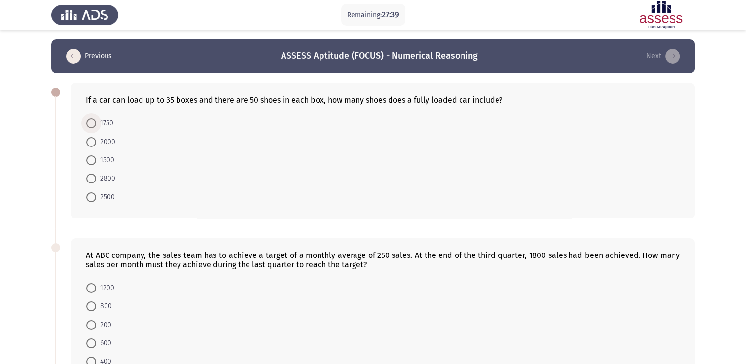
click at [90, 124] on span at bounding box center [91, 123] width 10 height 10
click at [90, 124] on input "1750" at bounding box center [91, 123] width 10 height 10
radio input "true"
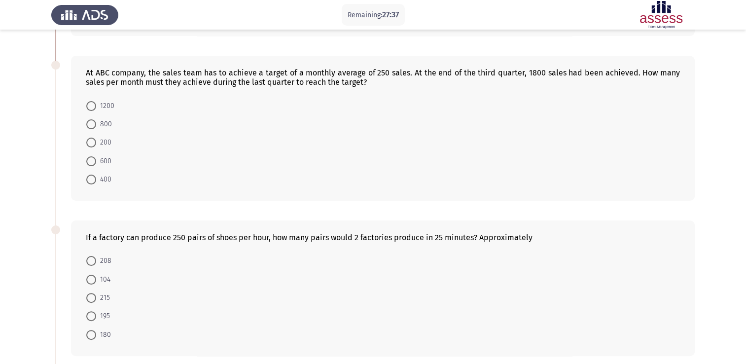
scroll to position [197, 0]
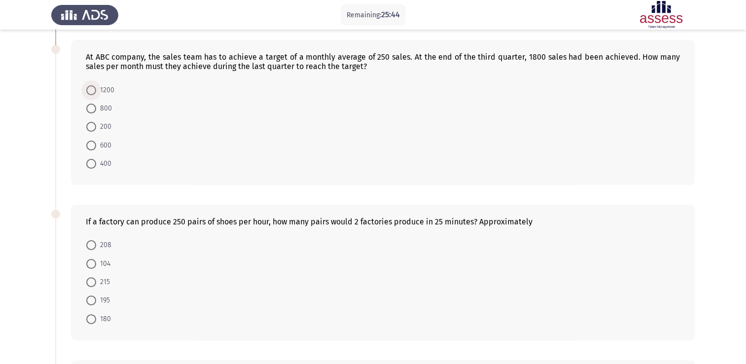
click at [90, 90] on span at bounding box center [91, 90] width 10 height 10
click at [90, 90] on input "1200" at bounding box center [91, 90] width 10 height 10
radio input "true"
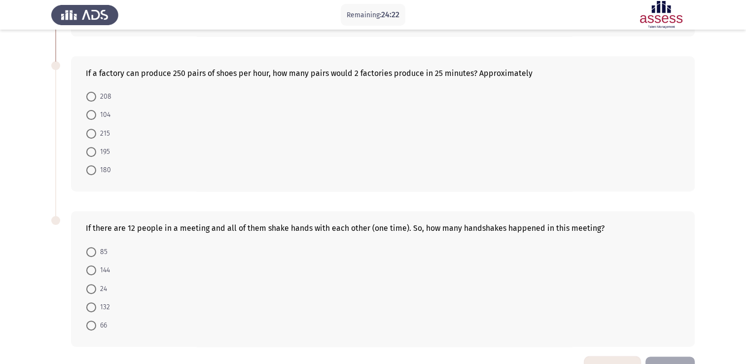
click at [89, 94] on span at bounding box center [91, 97] width 10 height 10
click at [89, 94] on input "208" at bounding box center [91, 97] width 10 height 10
radio input "true"
click at [93, 132] on span at bounding box center [91, 133] width 10 height 10
click at [93, 132] on input "215" at bounding box center [91, 133] width 10 height 10
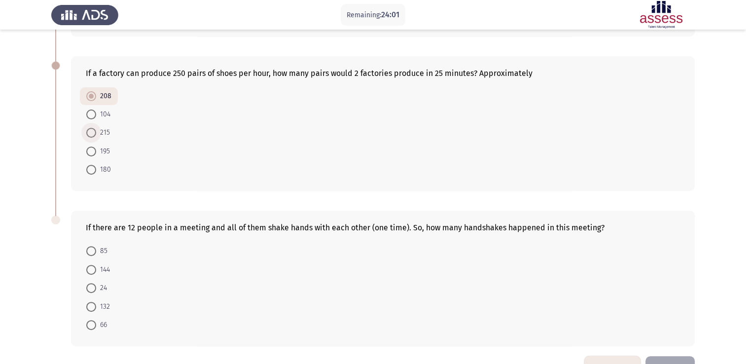
radio input "true"
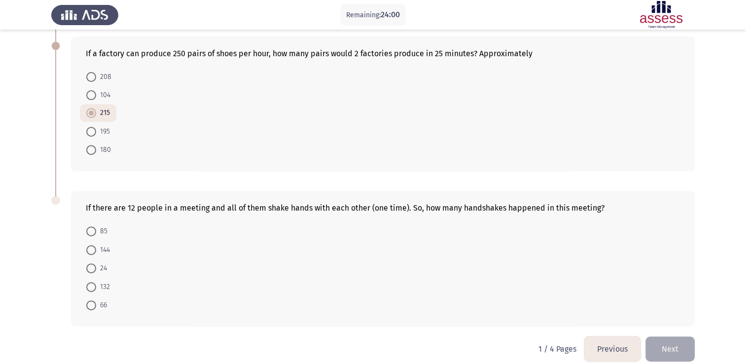
scroll to position [375, 0]
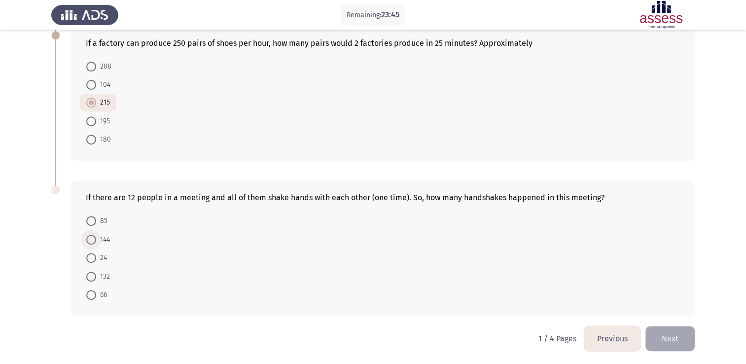
click at [89, 237] on span at bounding box center [91, 240] width 10 height 10
click at [89, 237] on input "144" at bounding box center [91, 240] width 10 height 10
radio input "true"
click at [673, 337] on button "Next" at bounding box center [670, 338] width 49 height 25
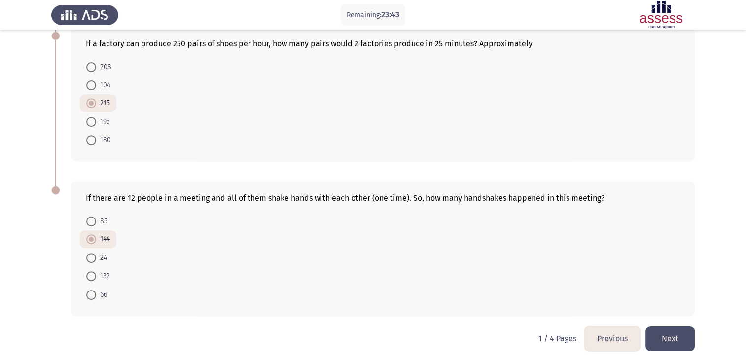
scroll to position [0, 0]
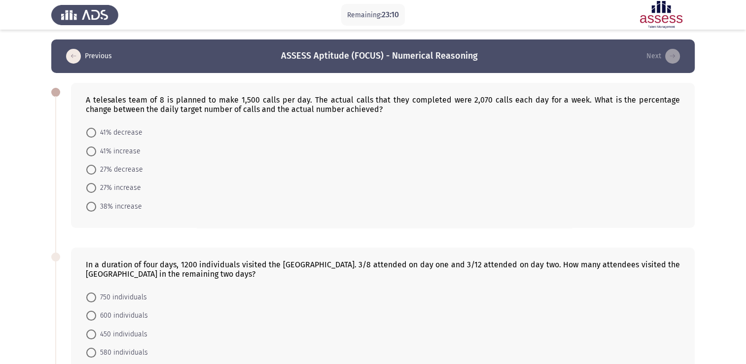
click at [91, 207] on span at bounding box center [91, 207] width 10 height 10
click at [91, 207] on input "38% increase" at bounding box center [91, 207] width 10 height 10
radio input "true"
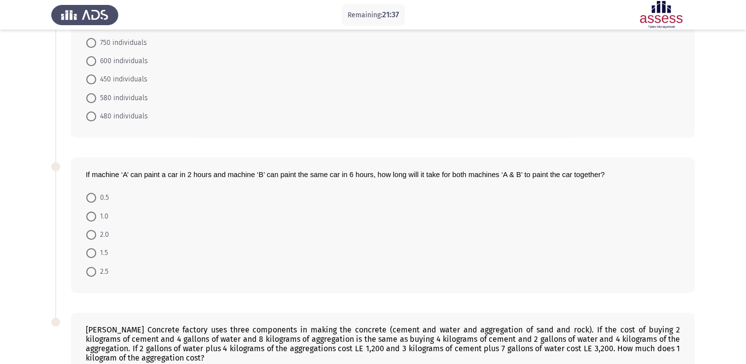
scroll to position [197, 0]
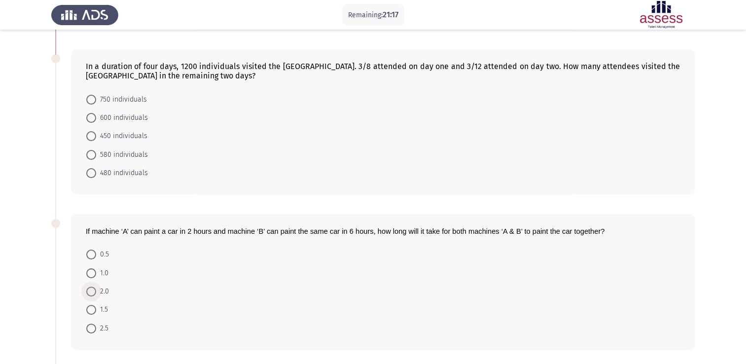
click at [90, 289] on span at bounding box center [91, 292] width 10 height 10
click at [90, 289] on input "2.0" at bounding box center [91, 292] width 10 height 10
radio input "true"
click at [91, 137] on span at bounding box center [91, 136] width 10 height 10
click at [91, 137] on input "450 individuals" at bounding box center [91, 136] width 10 height 10
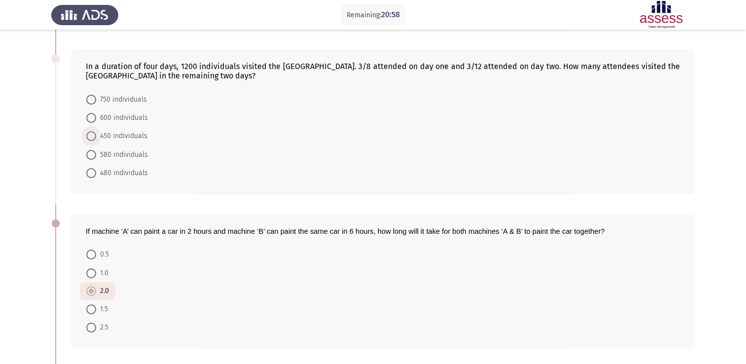
radio input "true"
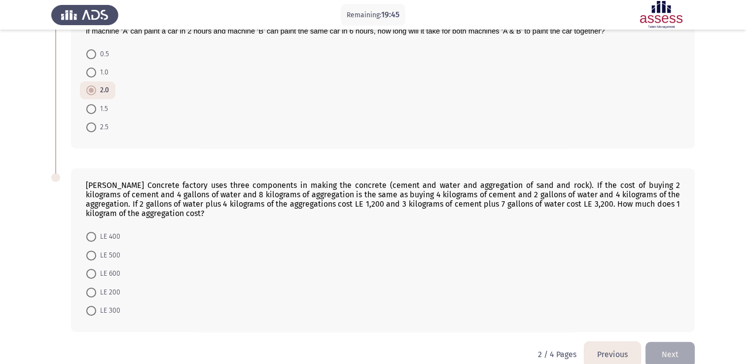
scroll to position [413, 0]
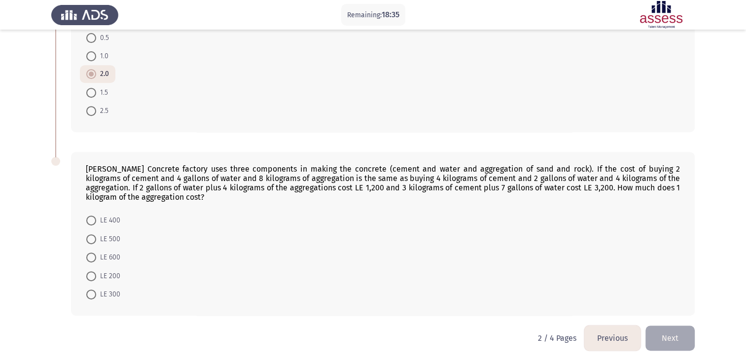
click at [88, 275] on span at bounding box center [91, 276] width 10 height 10
click at [88, 275] on input "LE 200" at bounding box center [91, 276] width 10 height 10
radio input "true"
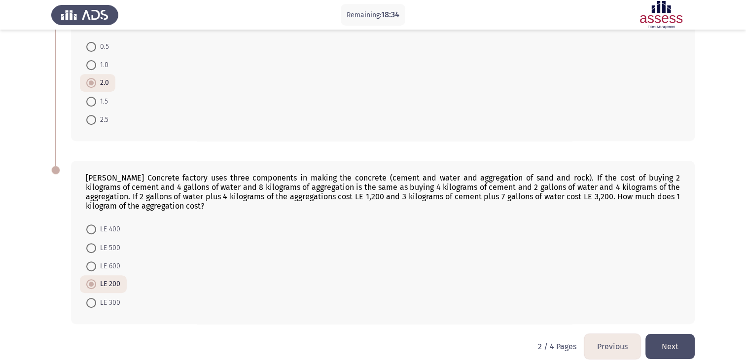
scroll to position [265, 0]
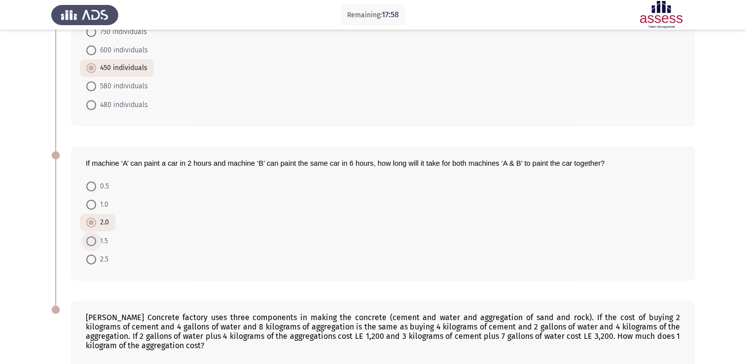
click at [92, 242] on span at bounding box center [91, 241] width 10 height 10
click at [92, 242] on input "1.5" at bounding box center [91, 241] width 10 height 10
radio input "true"
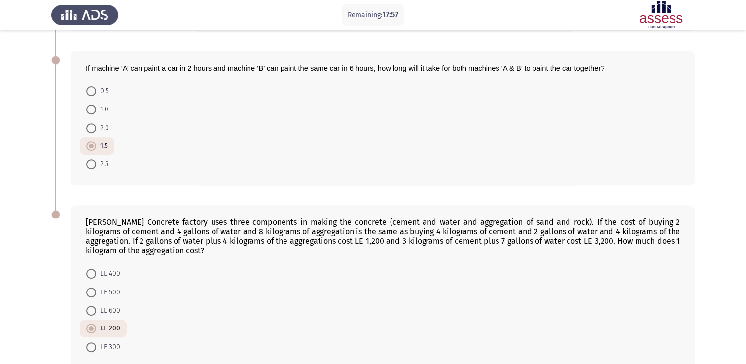
scroll to position [413, 0]
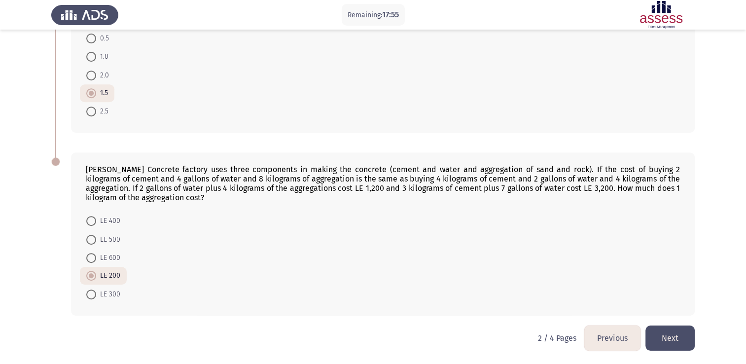
click at [667, 335] on button "Next" at bounding box center [670, 337] width 49 height 25
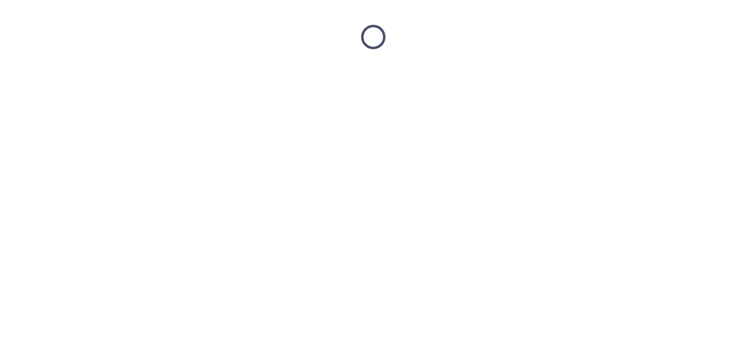
scroll to position [0, 0]
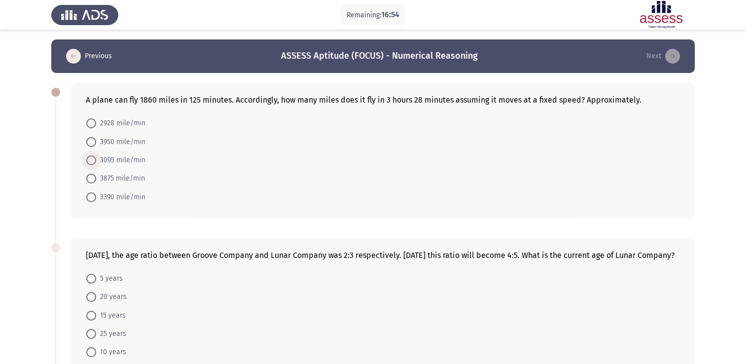
click at [91, 159] on span at bounding box center [91, 160] width 10 height 10
click at [91, 159] on input "3095 mile/min" at bounding box center [91, 160] width 10 height 10
radio input "true"
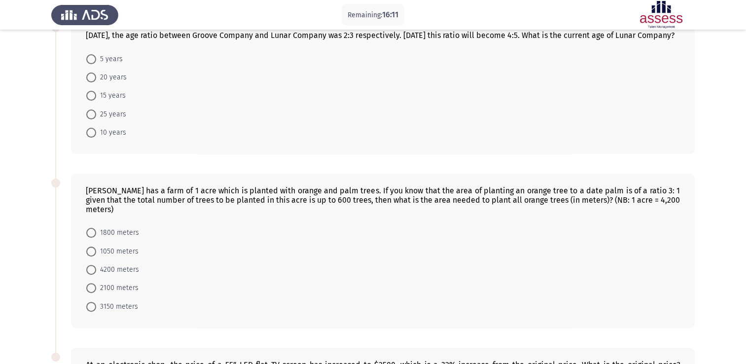
scroll to position [197, 0]
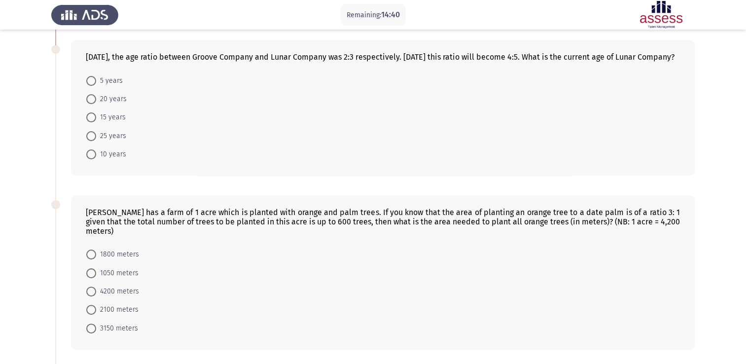
click at [92, 159] on span at bounding box center [91, 154] width 10 height 10
click at [92, 159] on input "10 years" at bounding box center [91, 154] width 10 height 10
radio input "true"
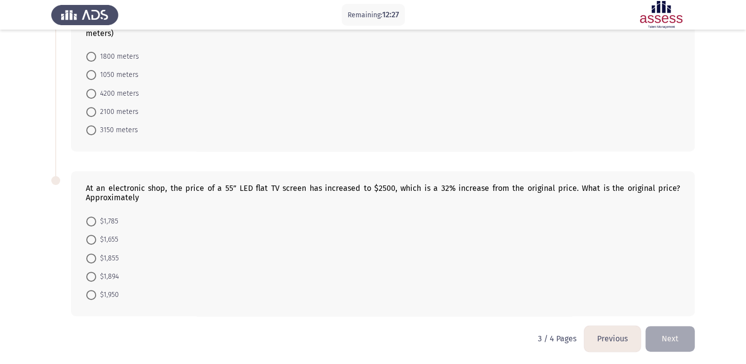
scroll to position [395, 0]
click at [91, 273] on span at bounding box center [91, 276] width 10 height 10
click at [91, 273] on input "$1,894" at bounding box center [91, 276] width 10 height 10
radio input "true"
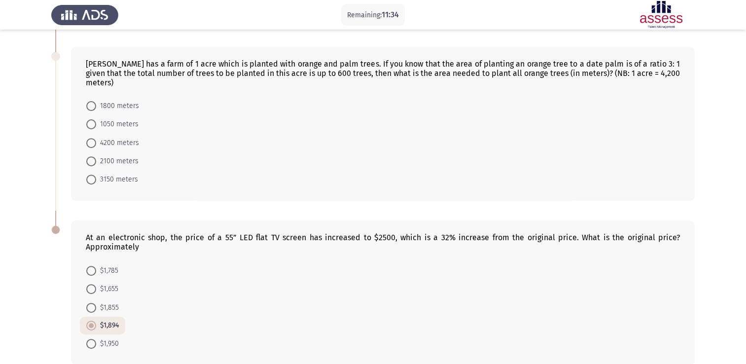
scroll to position [345, 0]
click at [92, 159] on span at bounding box center [91, 161] width 10 height 10
click at [92, 159] on input "2100 meters" at bounding box center [91, 161] width 10 height 10
radio input "true"
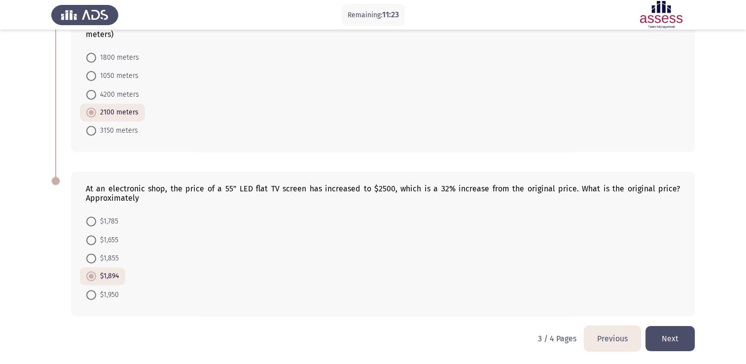
scroll to position [394, 0]
click at [672, 336] on button "Next" at bounding box center [670, 337] width 49 height 25
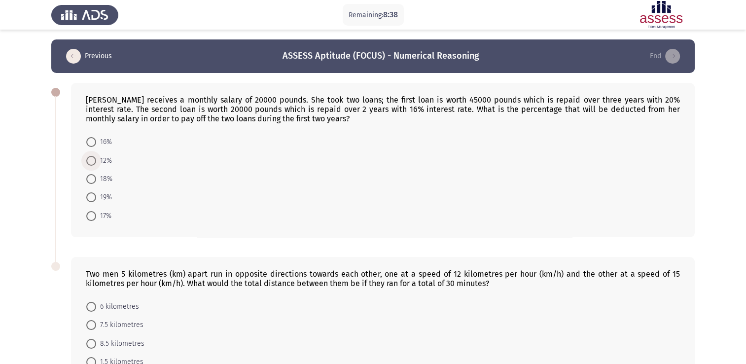
click at [89, 160] on span at bounding box center [91, 161] width 10 height 10
click at [89, 160] on input "12%" at bounding box center [91, 161] width 10 height 10
radio input "true"
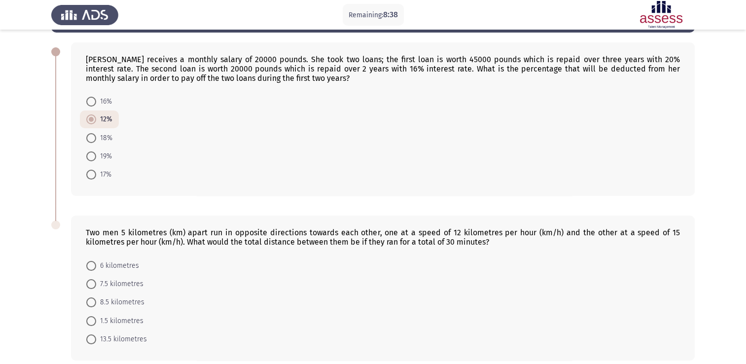
scroll to position [86, 0]
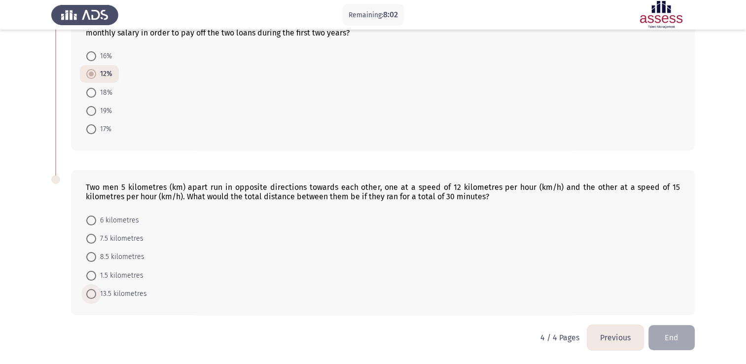
click at [93, 294] on span at bounding box center [91, 294] width 10 height 10
click at [93, 294] on input "13.5 kilometres" at bounding box center [91, 294] width 10 height 10
radio input "true"
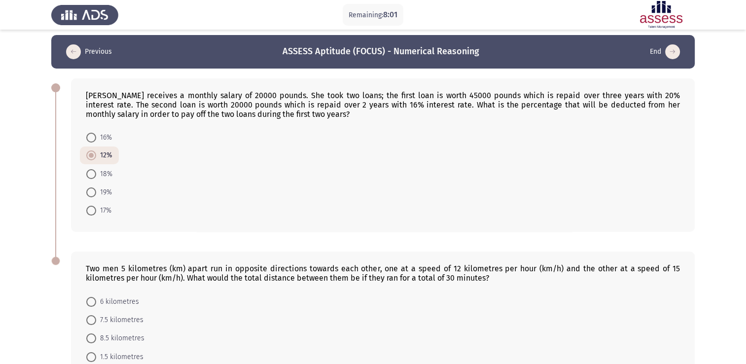
scroll to position [0, 0]
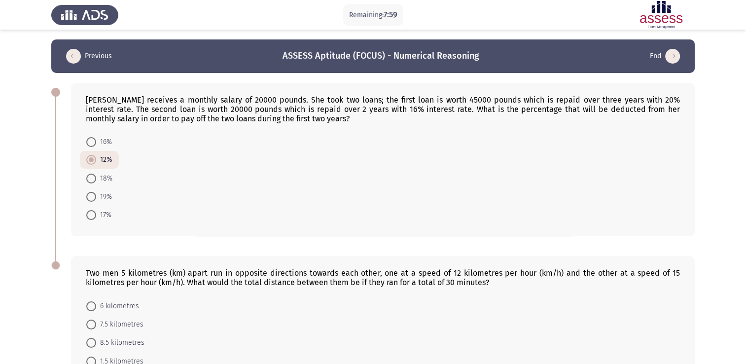
click at [95, 54] on button "Previous" at bounding box center [89, 56] width 52 height 16
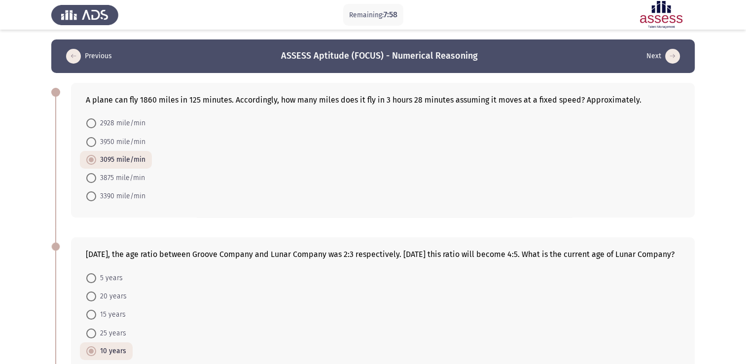
click at [95, 55] on button "Previous" at bounding box center [89, 56] width 52 height 16
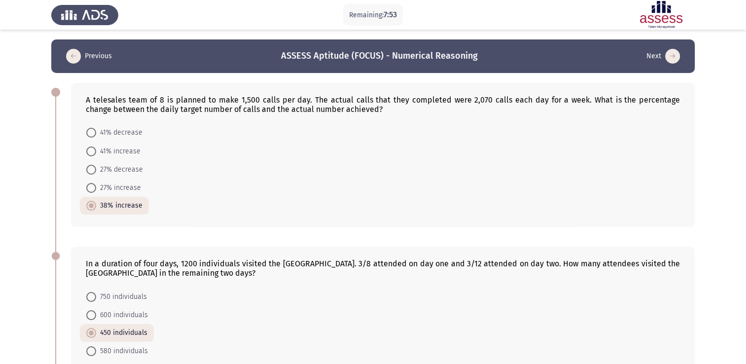
click at [94, 53] on button "Previous" at bounding box center [89, 56] width 52 height 16
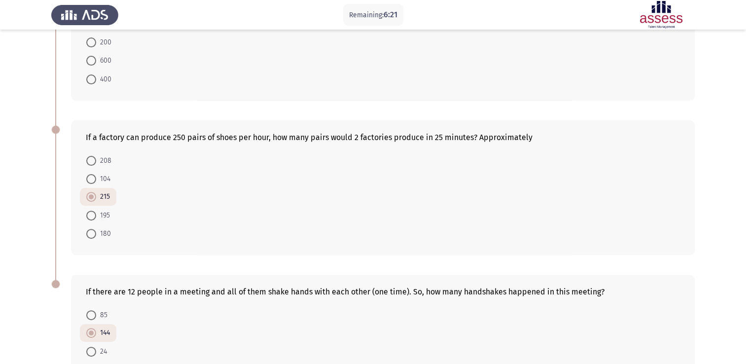
scroll to position [296, 0]
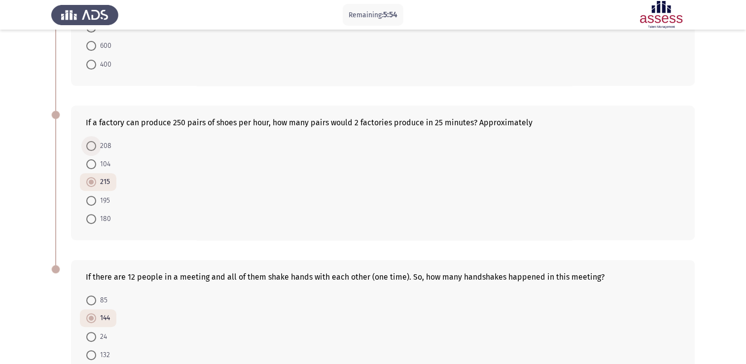
click at [88, 143] on span at bounding box center [91, 146] width 10 height 10
click at [88, 143] on input "208" at bounding box center [91, 146] width 10 height 10
radio input "true"
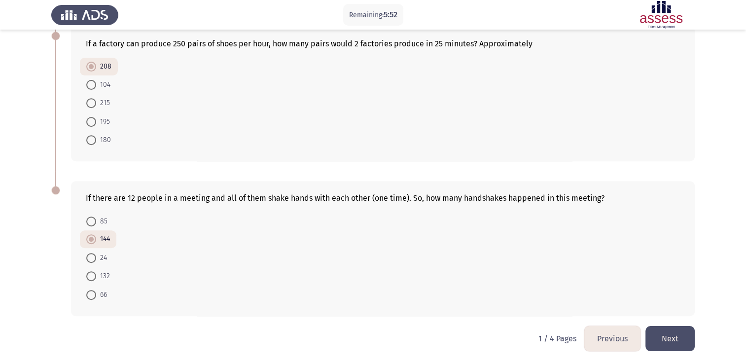
scroll to position [375, 0]
click at [670, 336] on button "Next" at bounding box center [670, 338] width 49 height 25
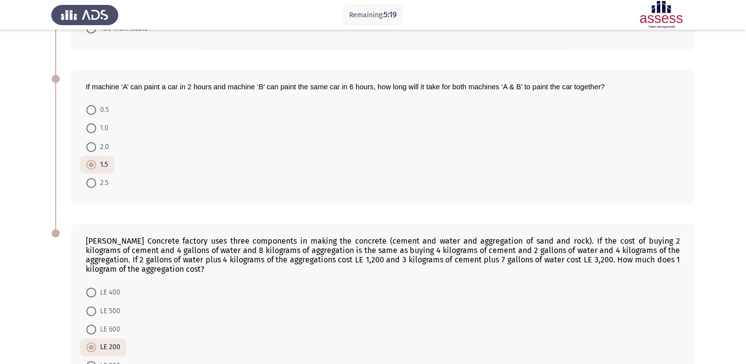
scroll to position [345, 0]
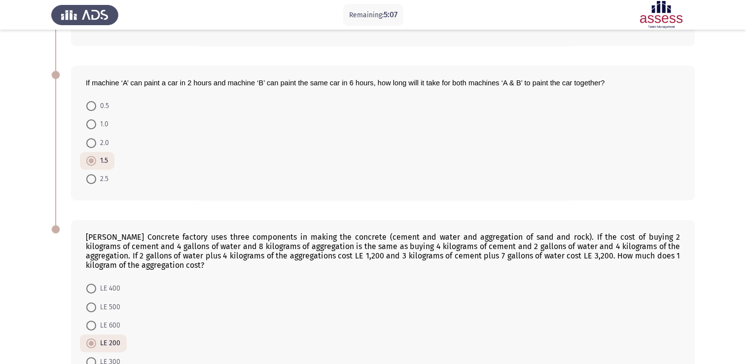
click at [92, 143] on span at bounding box center [91, 143] width 10 height 10
click at [92, 143] on input "2.0" at bounding box center [91, 143] width 10 height 10
radio input "true"
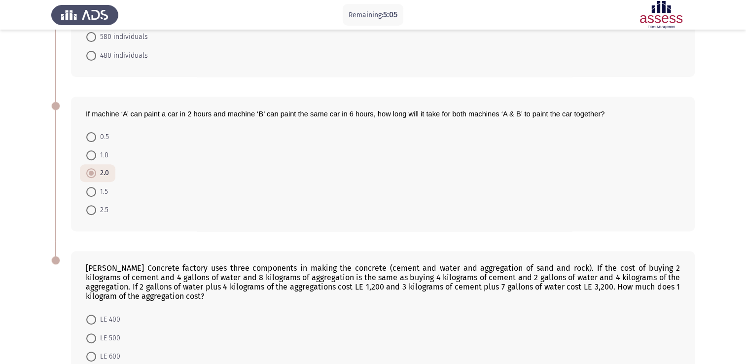
scroll to position [413, 0]
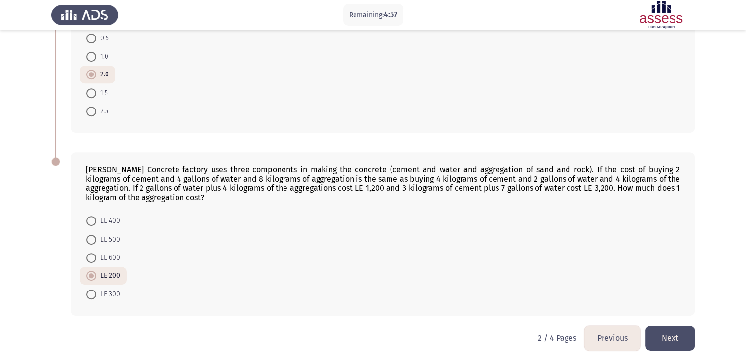
click at [671, 337] on button "Next" at bounding box center [670, 337] width 49 height 25
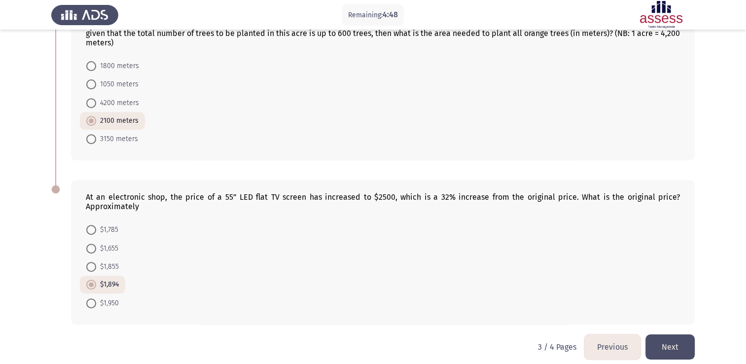
scroll to position [394, 0]
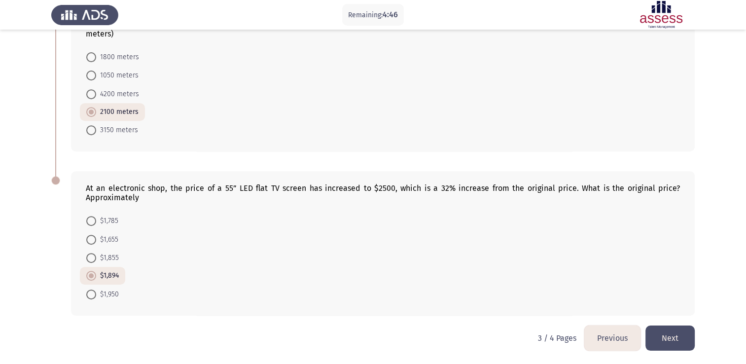
click at [671, 334] on button "Next" at bounding box center [670, 337] width 49 height 25
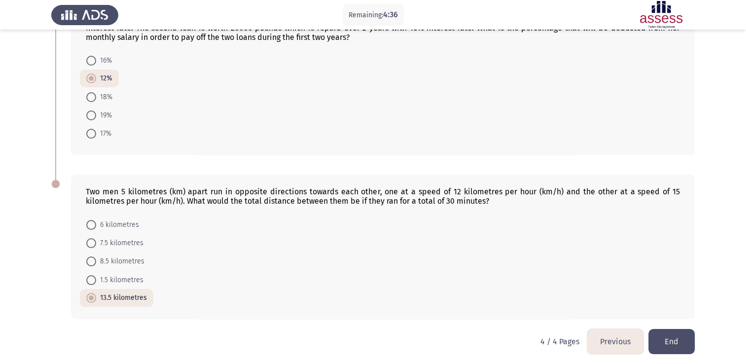
scroll to position [85, 0]
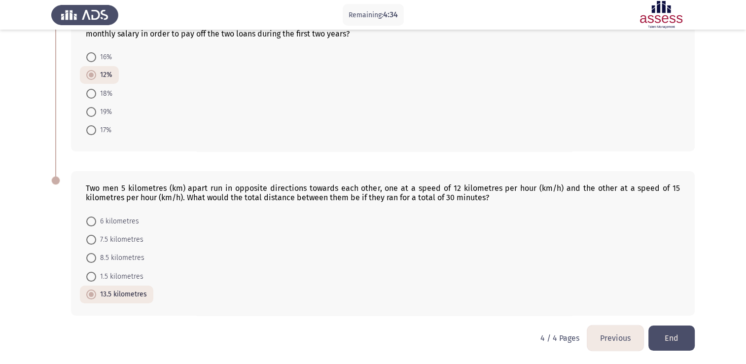
click at [671, 339] on button "End" at bounding box center [672, 337] width 46 height 25
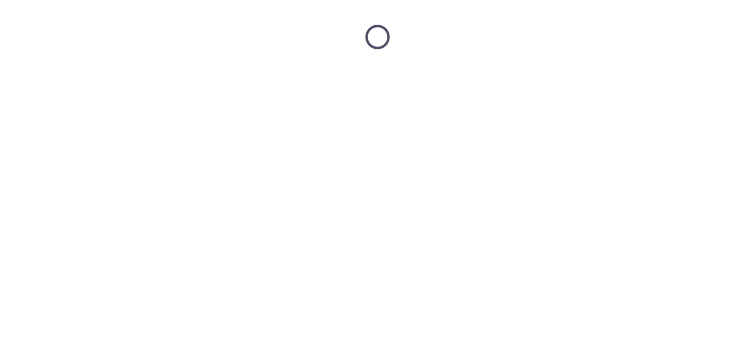
scroll to position [0, 0]
